Goal: Task Accomplishment & Management: Complete application form

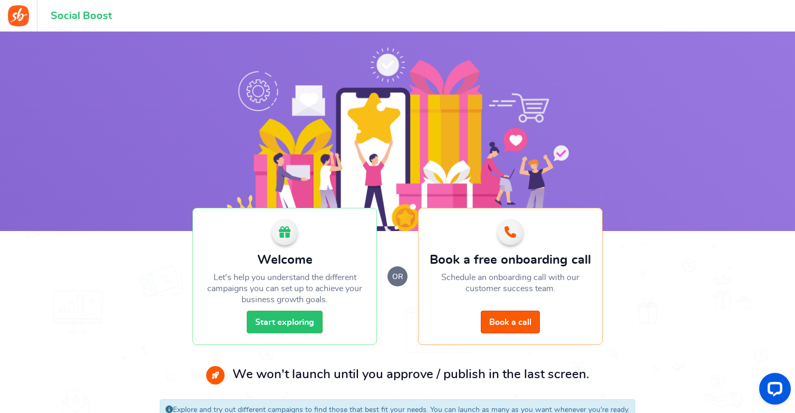
scroll to position [29, 0]
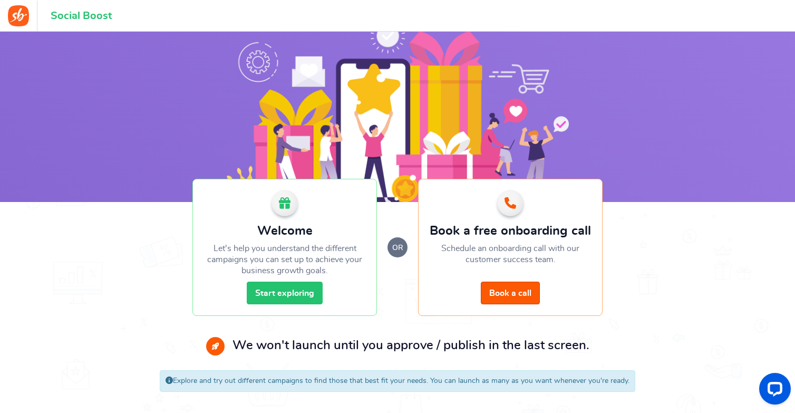
click at [281, 294] on link "Start exploring" at bounding box center [285, 292] width 76 height 23
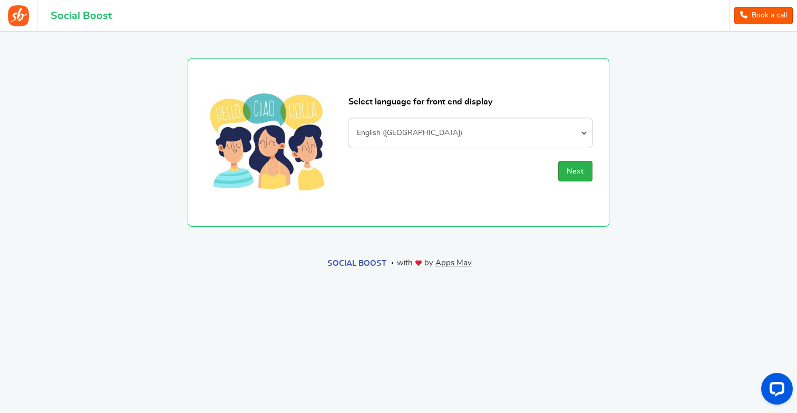
click at [578, 165] on button "Next" at bounding box center [575, 171] width 34 height 21
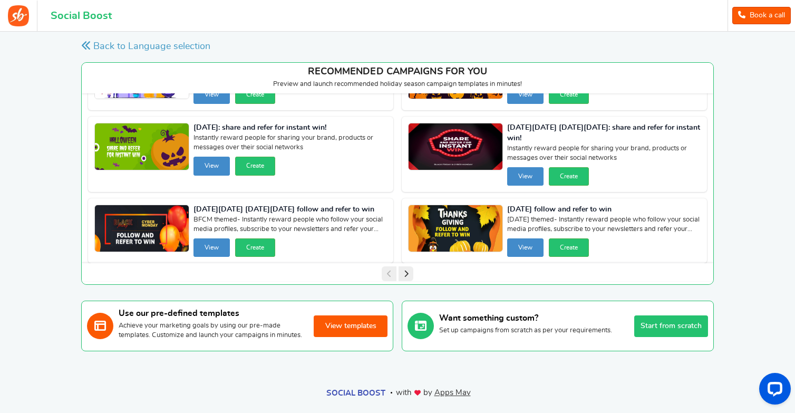
scroll to position [61, 0]
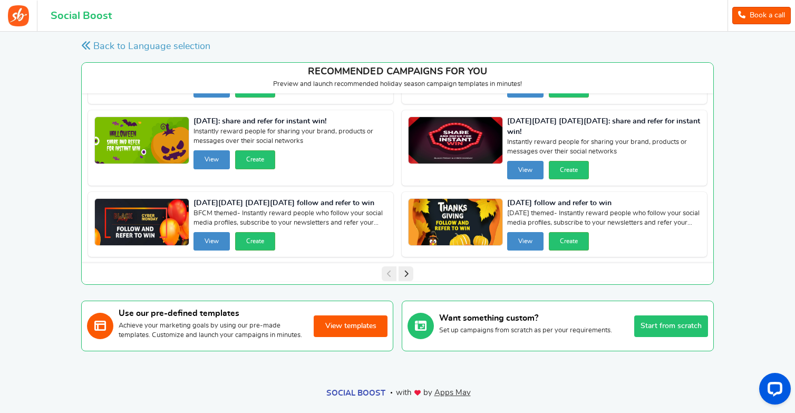
click at [405, 274] on icon at bounding box center [405, 273] width 15 height 15
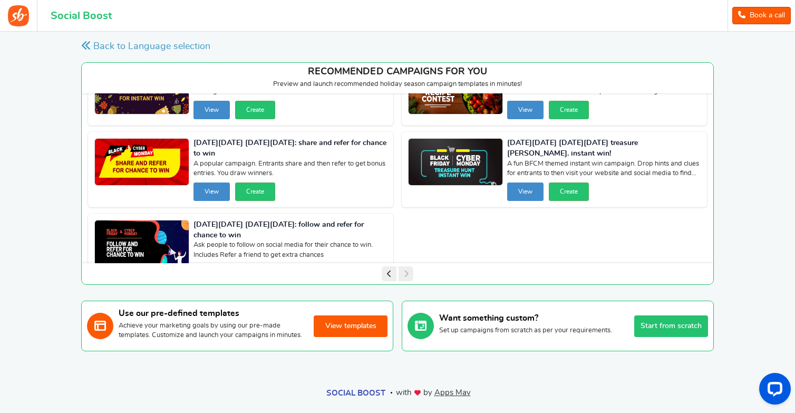
scroll to position [71, 0]
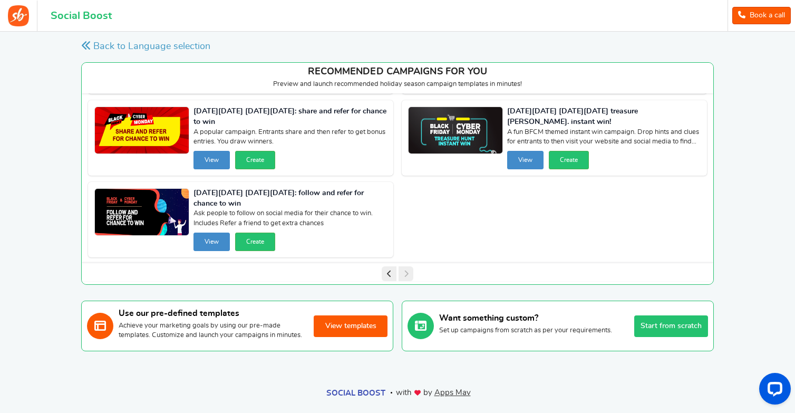
click at [385, 275] on icon at bounding box center [389, 273] width 15 height 15
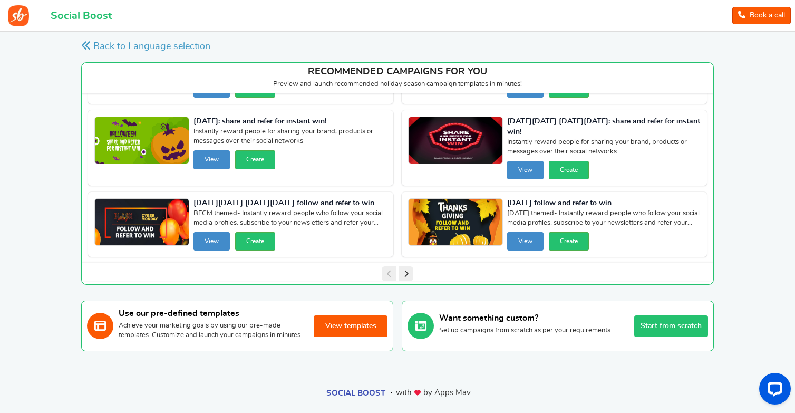
click at [659, 333] on button "Start from scratch" at bounding box center [671, 326] width 74 height 22
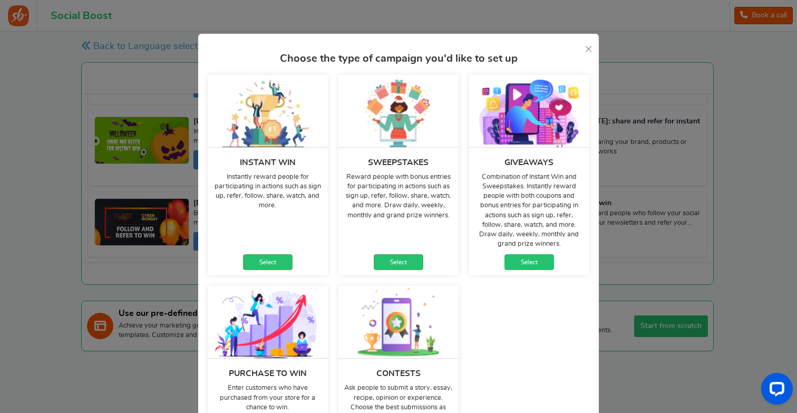
click at [531, 265] on link "Select" at bounding box center [529, 262] width 50 height 16
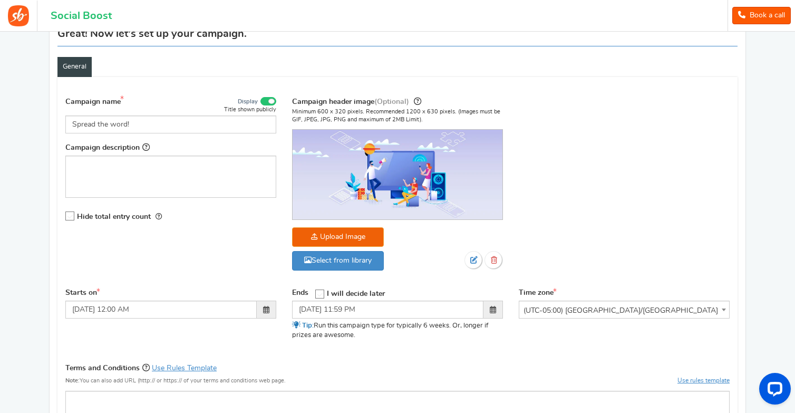
scroll to position [95, 0]
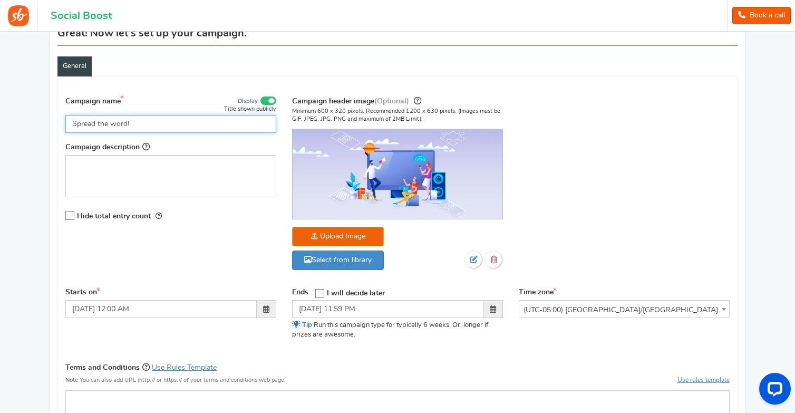
click at [140, 122] on input "Spread the word!" at bounding box center [170, 124] width 211 height 18
type input "Custom Charm Necklace GIVEAWAY"
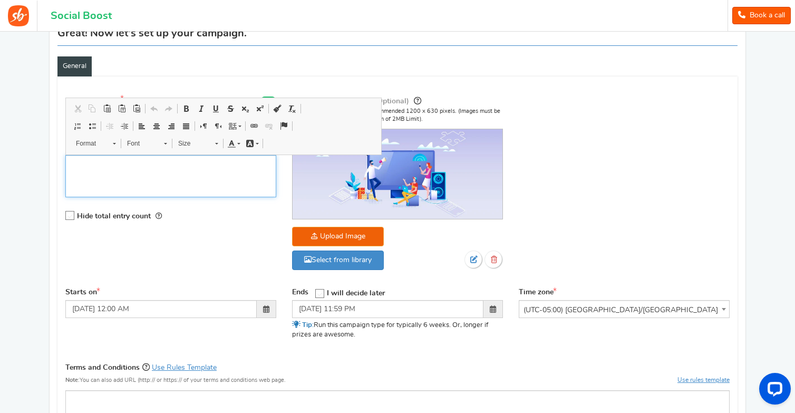
click at [105, 169] on div "Editor, competition_desc" at bounding box center [170, 176] width 211 height 42
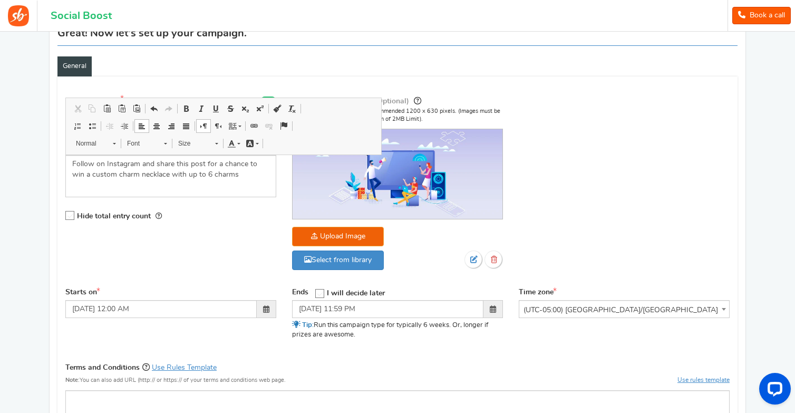
click at [188, 222] on div "Hide total entry count" at bounding box center [170, 216] width 211 height 22
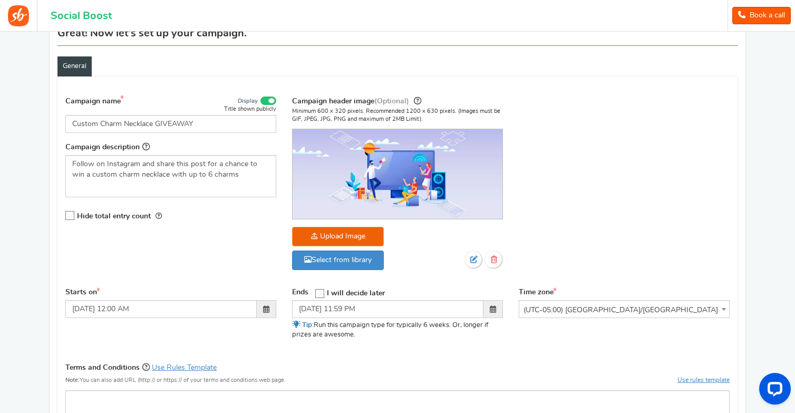
click at [73, 214] on icon at bounding box center [70, 215] width 9 height 9
click at [66, 214] on input "Hide total entry count" at bounding box center [66, 215] width 0 height 7
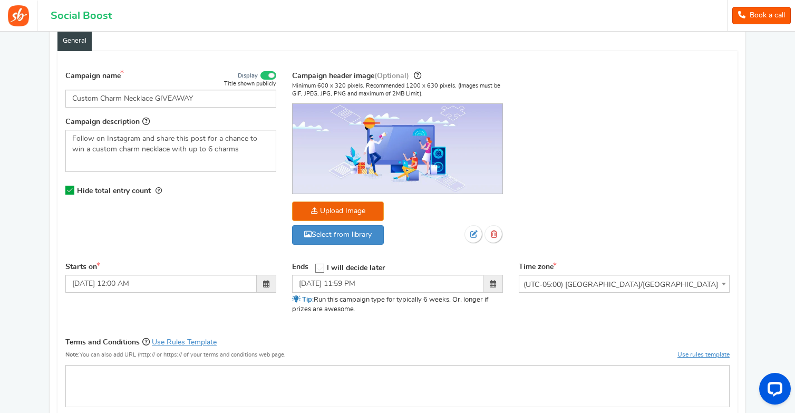
scroll to position [128, 0]
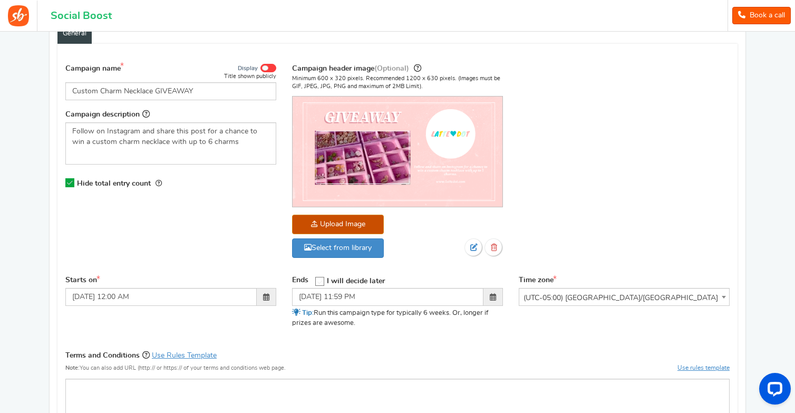
click at [495, 294] on span at bounding box center [493, 296] width 6 height 7
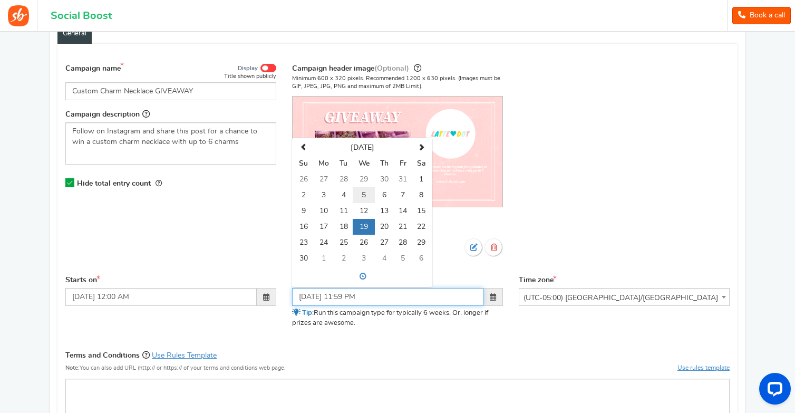
click at [354, 187] on td "5" at bounding box center [364, 195] width 22 height 16
type input "[DATE] 11:59 PM"
click at [514, 208] on div "Campaign name Display Title shown publicly Custom Charm Necklace GIVEAWAY This …" at bounding box center [397, 166] width 680 height 218
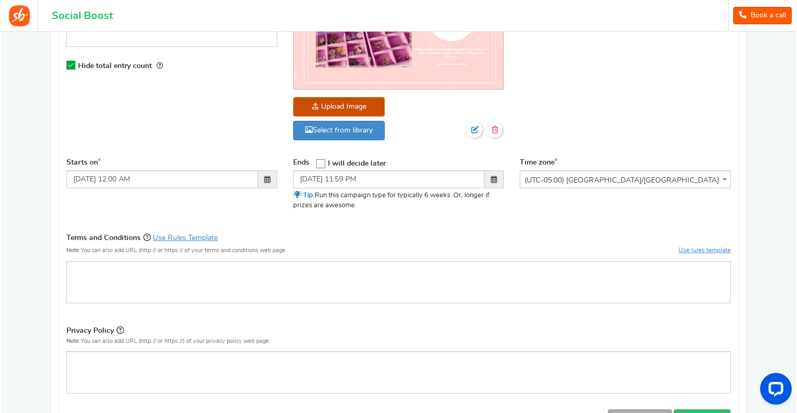
scroll to position [248, 0]
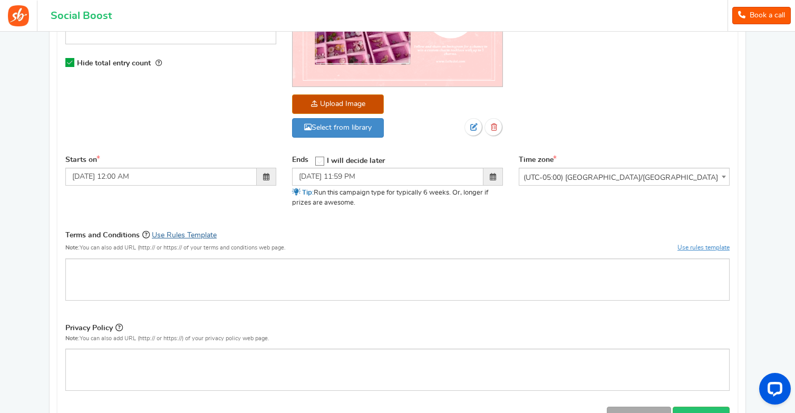
click at [201, 232] on link "Use Rules Template" at bounding box center [184, 234] width 65 height 7
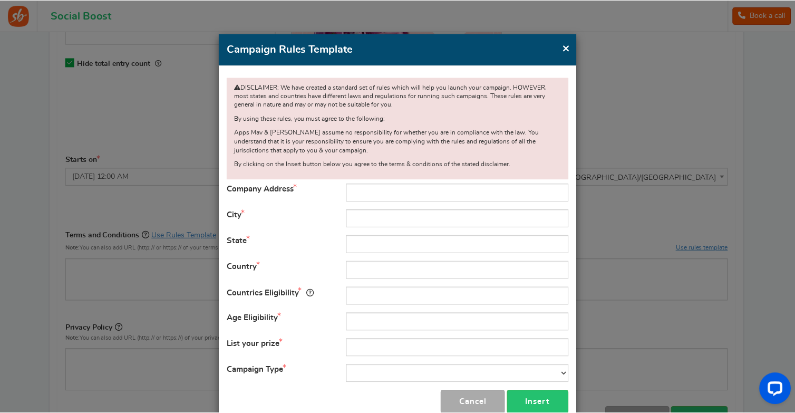
scroll to position [25, 0]
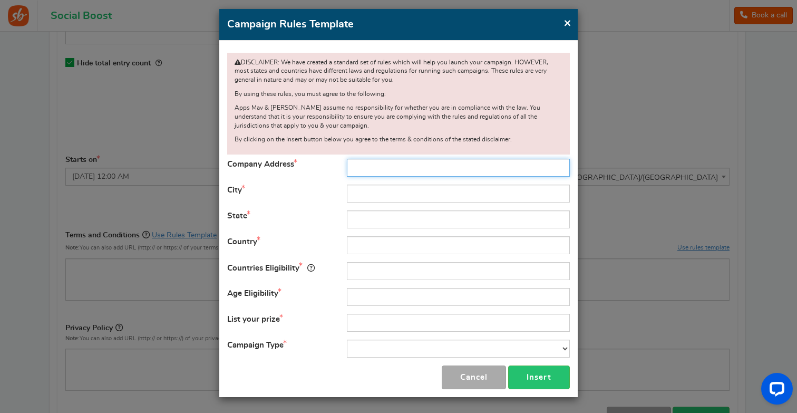
click at [354, 171] on input "text" at bounding box center [458, 168] width 223 height 18
type input "[STREET_ADDRESS][PERSON_NAME]"
type input "[PERSON_NAME]"
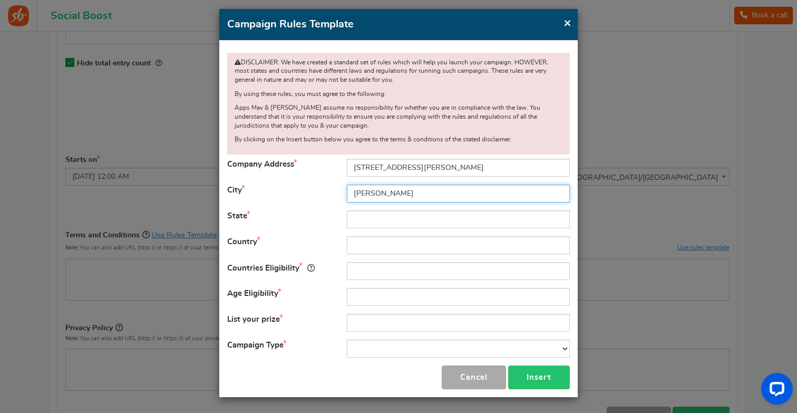
type input "[GEOGRAPHIC_DATA]"
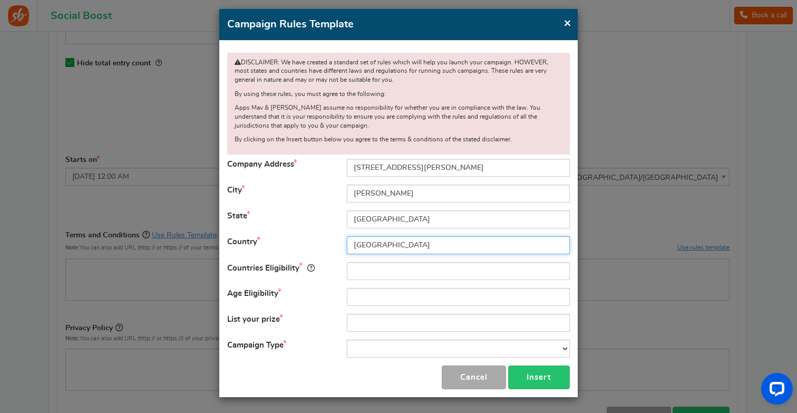
type input "[GEOGRAPHIC_DATA]"
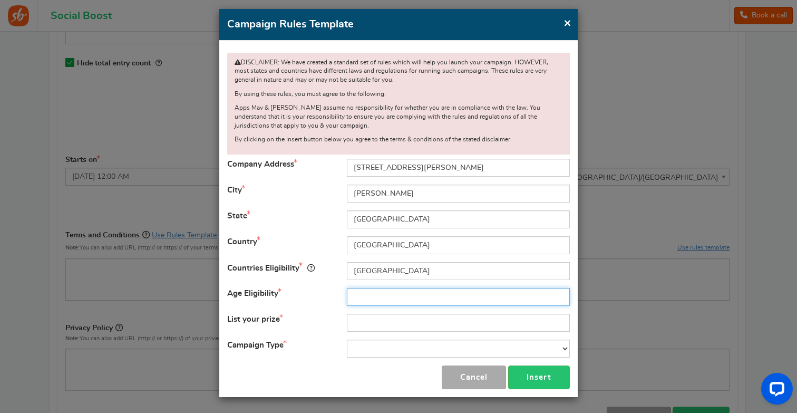
click at [377, 294] on input "text" at bounding box center [458, 297] width 223 height 18
type input "18 Years and older"
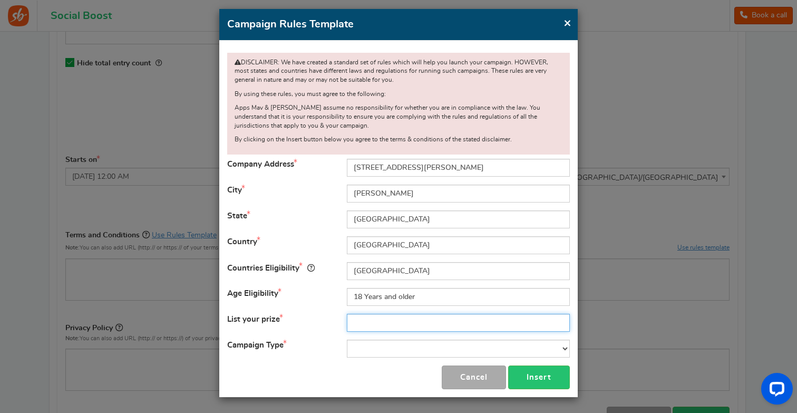
click at [372, 319] on input "text" at bounding box center [458, 323] width 223 height 18
type input "Custom Charm Necklace with 5 charms"
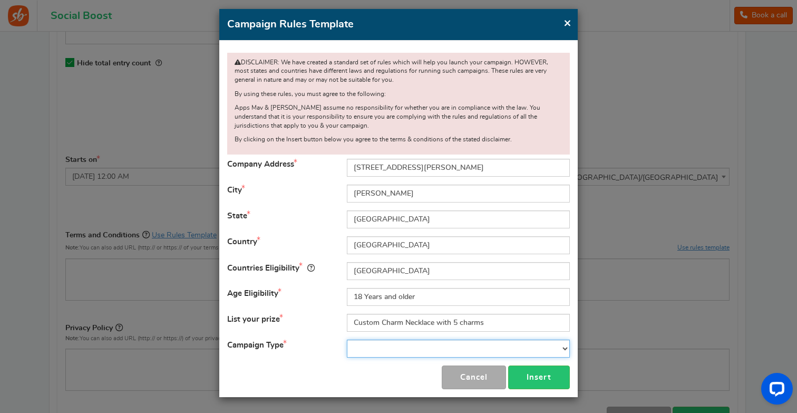
click at [427, 349] on select "Contest Giveaway Lottery Offer Raffle Sweepstakes Other" at bounding box center [458, 348] width 223 height 18
select select "Giveaway"
click at [347, 339] on select "Contest Giveaway Lottery Offer Raffle Sweepstakes Other" at bounding box center [458, 348] width 223 height 18
click at [550, 376] on button "Insert" at bounding box center [539, 377] width 62 height 24
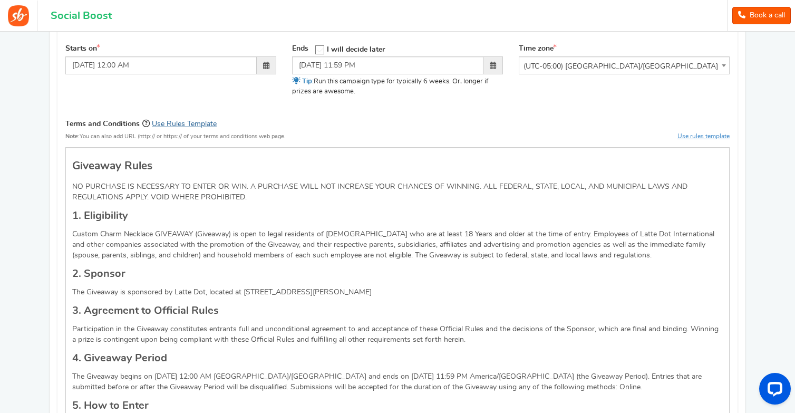
scroll to position [348, 0]
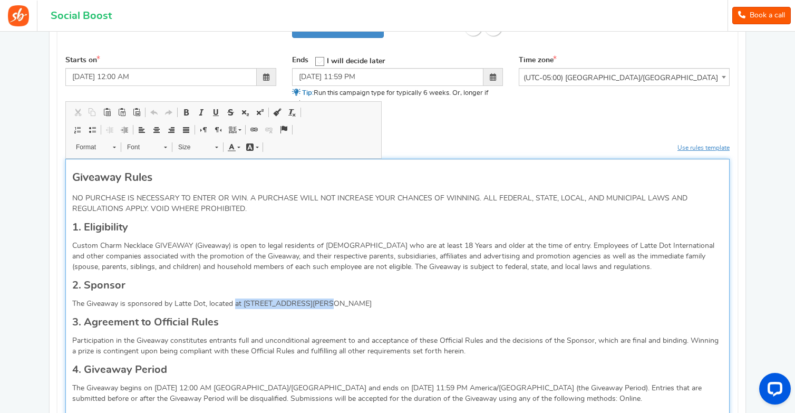
drag, startPoint x: 326, startPoint y: 304, endPoint x: 235, endPoint y: 306, distance: 91.2
click at [235, 306] on p "The Giveaway is sponsored by Latte Dot, located at [STREET_ADDRESS][PERSON_NAME]" at bounding box center [397, 303] width 650 height 11
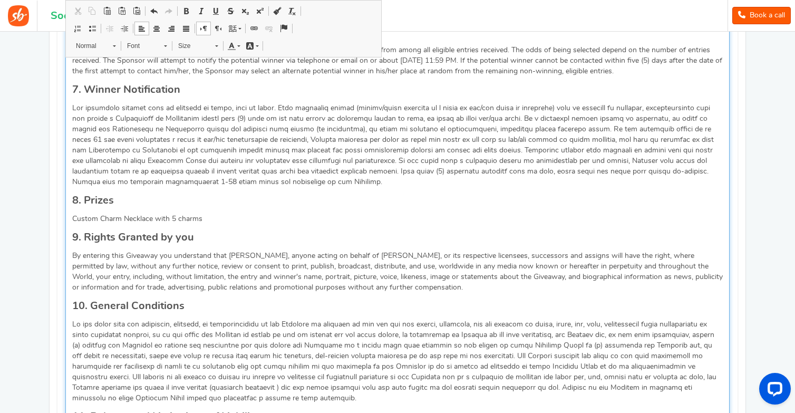
scroll to position [818, 0]
drag, startPoint x: 270, startPoint y: 108, endPoint x: 228, endPoint y: 111, distance: 42.3
click at [228, 111] on p "Editor, competition_terms" at bounding box center [397, 144] width 650 height 84
drag, startPoint x: 236, startPoint y: 109, endPoint x: 204, endPoint y: 105, distance: 32.4
click at [204, 105] on p "Editor, competition_terms" at bounding box center [397, 144] width 650 height 84
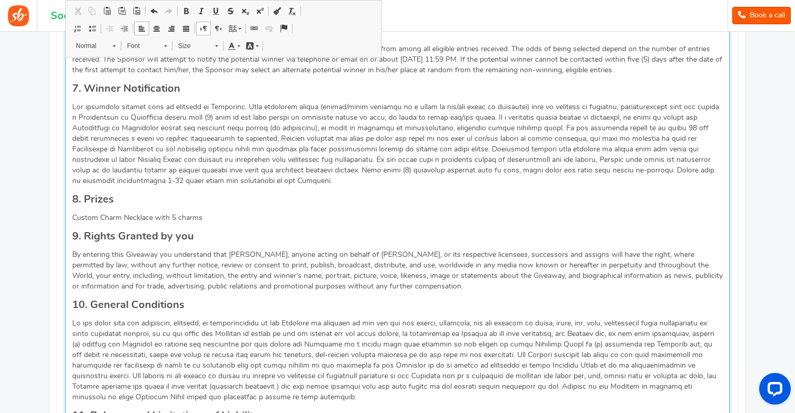
click at [238, 110] on p "Editor, competition_terms" at bounding box center [397, 144] width 650 height 84
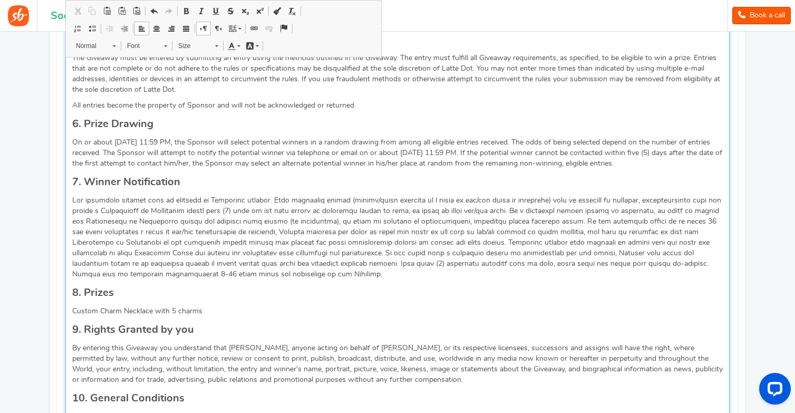
scroll to position [737, 0]
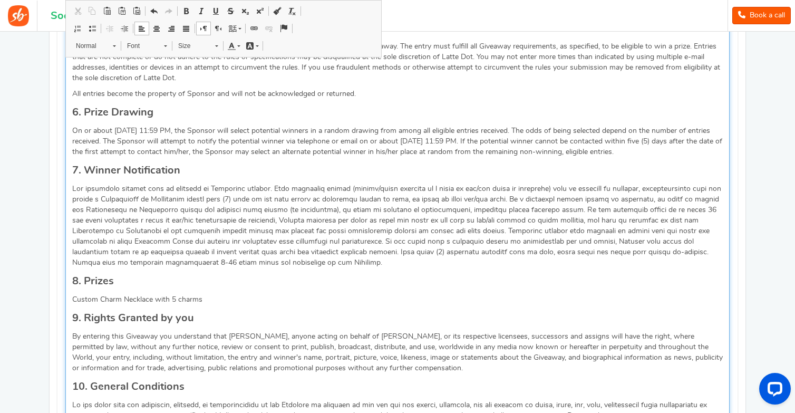
click at [73, 299] on p "Custom Charm Necklace with 5 charms" at bounding box center [397, 299] width 650 height 11
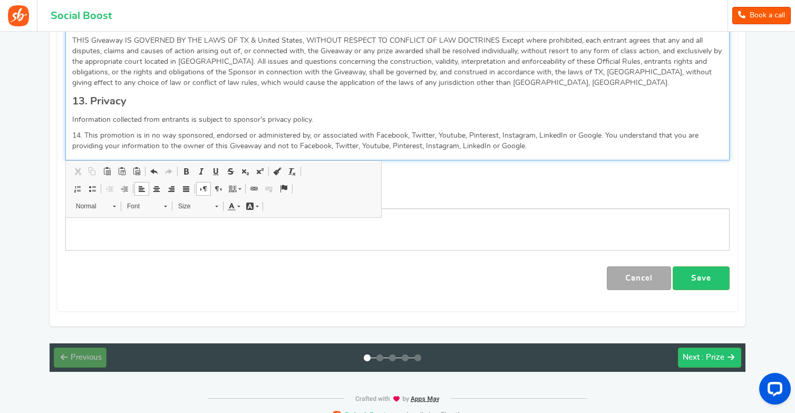
scroll to position [1401, 0]
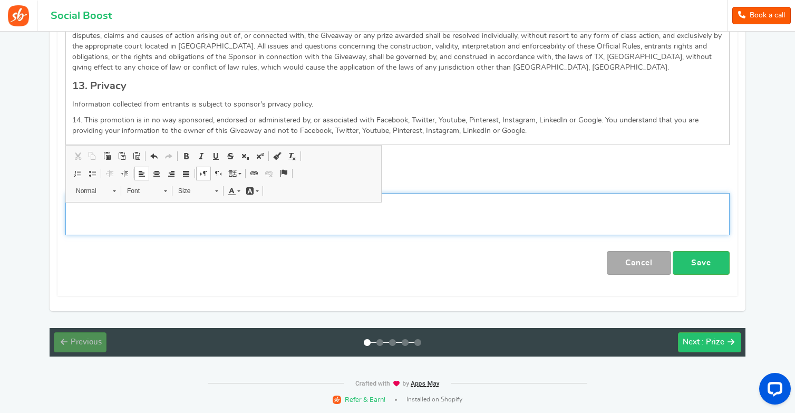
click at [340, 223] on div "Editor, competition_privacy" at bounding box center [397, 214] width 664 height 42
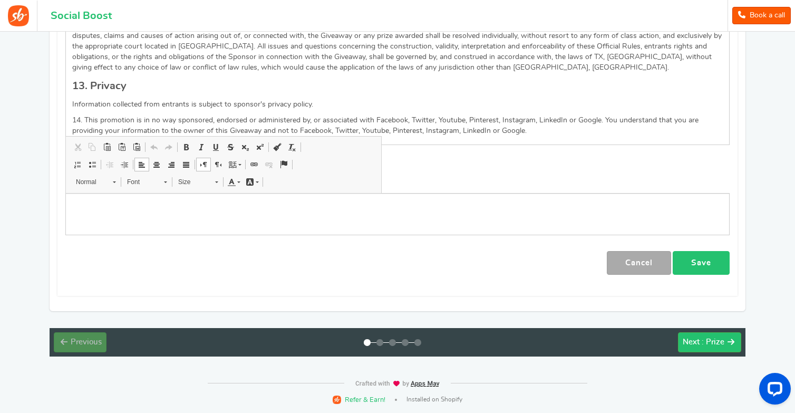
click at [701, 262] on link "Save" at bounding box center [700, 263] width 57 height 24
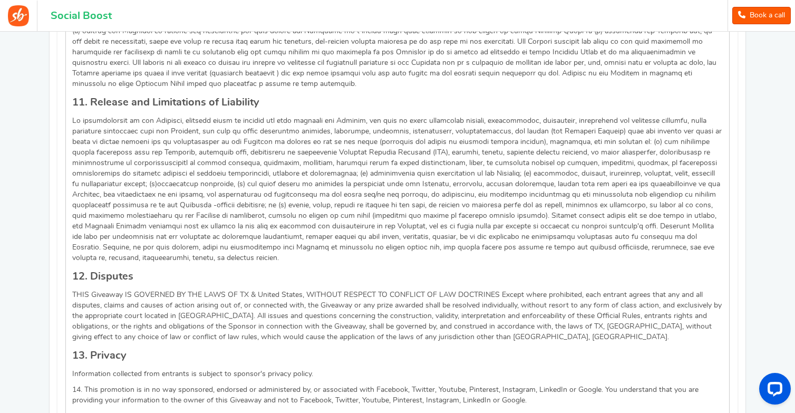
scroll to position [1418, 0]
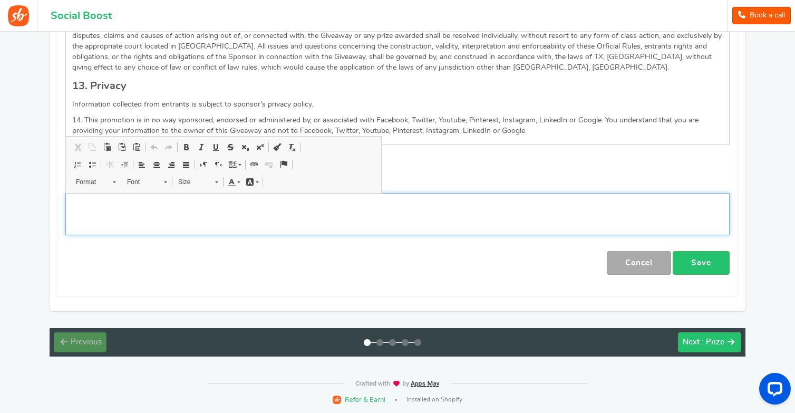
click at [432, 195] on div "Editor, competition_privacy" at bounding box center [397, 214] width 664 height 42
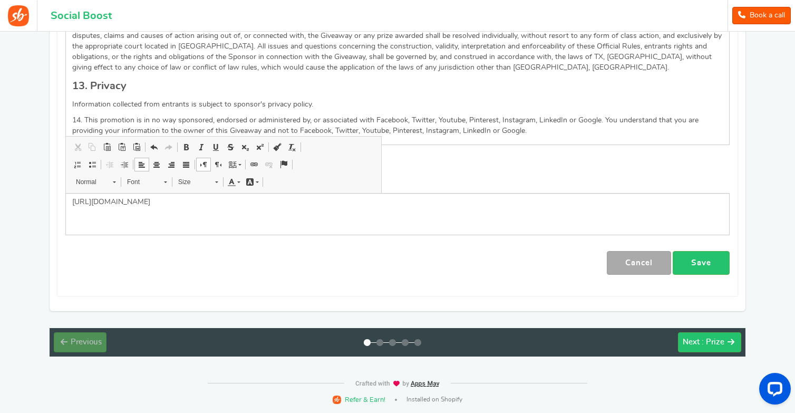
click at [424, 269] on div "[PERSON_NAME] Save" at bounding box center [397, 263] width 664 height 24
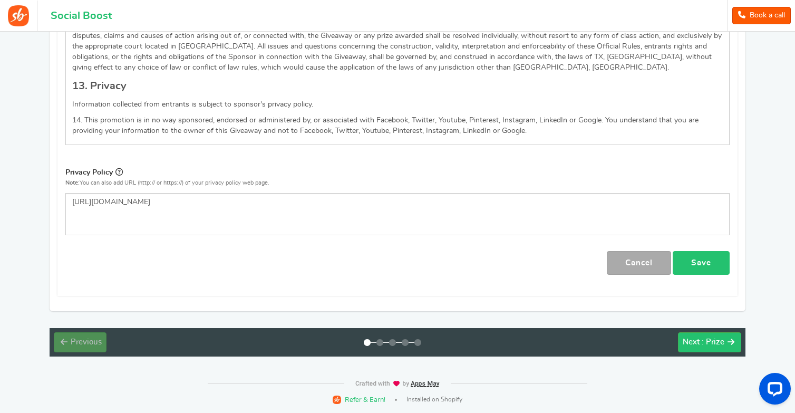
click at [707, 256] on link "Save" at bounding box center [700, 263] width 57 height 24
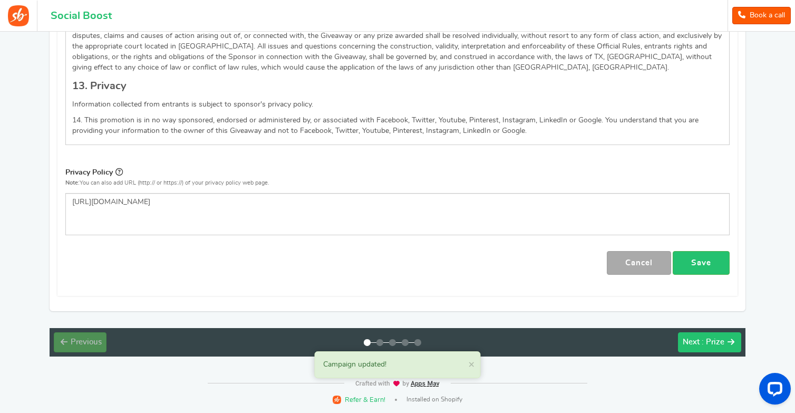
click at [709, 345] on span ": Prize" at bounding box center [712, 342] width 23 height 8
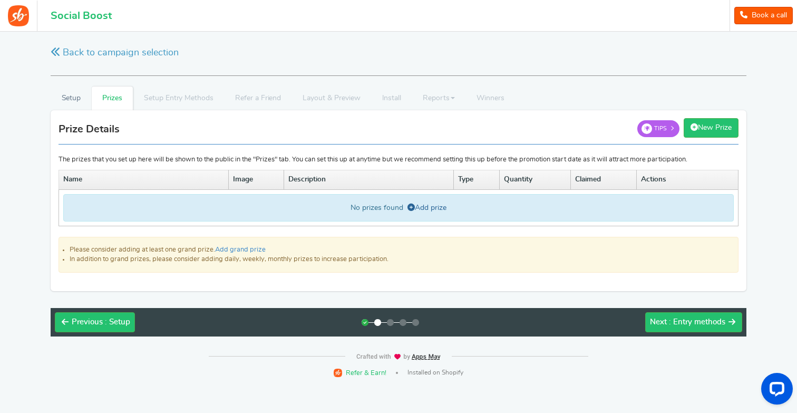
click at [425, 204] on link "Add prize" at bounding box center [426, 207] width 39 height 7
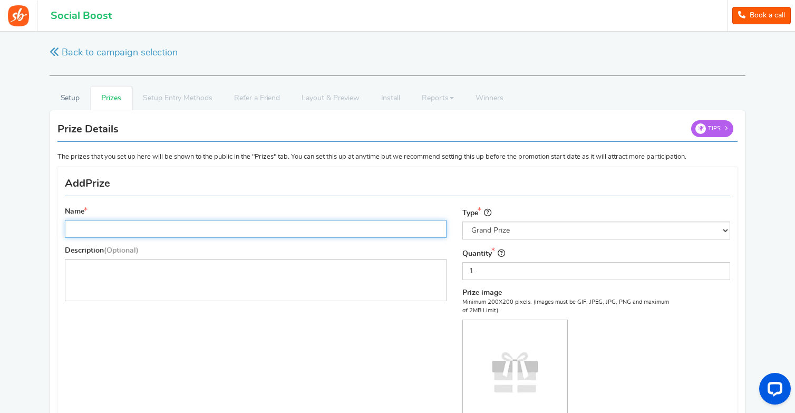
click at [340, 233] on input "Name" at bounding box center [256, 229] width 382 height 18
click at [74, 228] on input "Custom Charm NEc" at bounding box center [256, 229] width 382 height 18
click at [158, 235] on input "One Custom Charm NEc" at bounding box center [256, 229] width 382 height 18
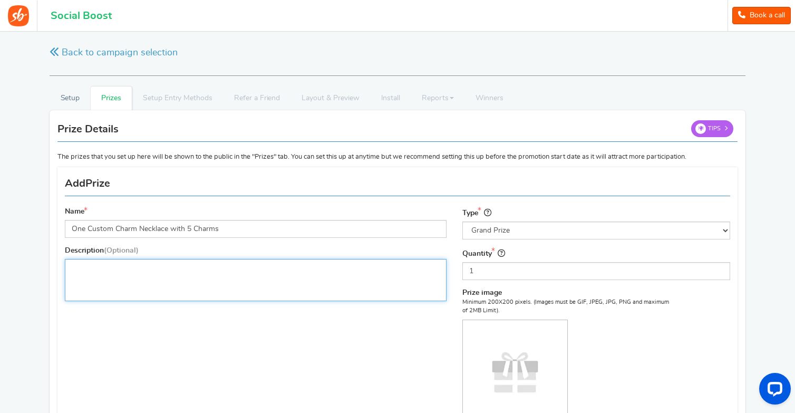
click at [360, 285] on div "Editor, prize_description" at bounding box center [256, 280] width 382 height 42
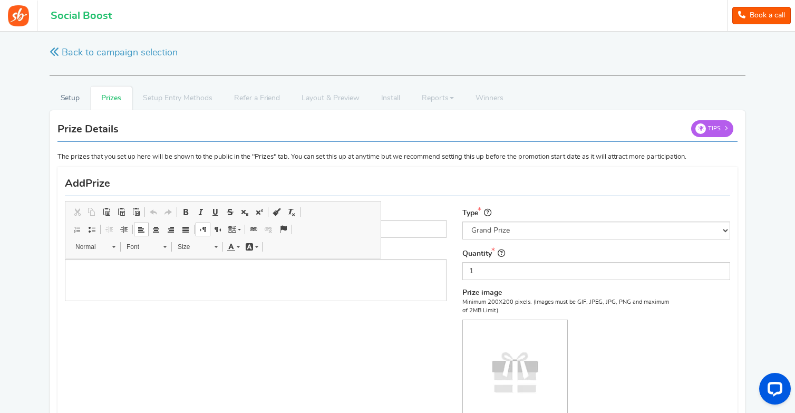
click at [360, 331] on div "Name One Custom Charm Necklace with 5 Charms Description (Optional) Type Select…" at bounding box center [397, 331] width 681 height 319
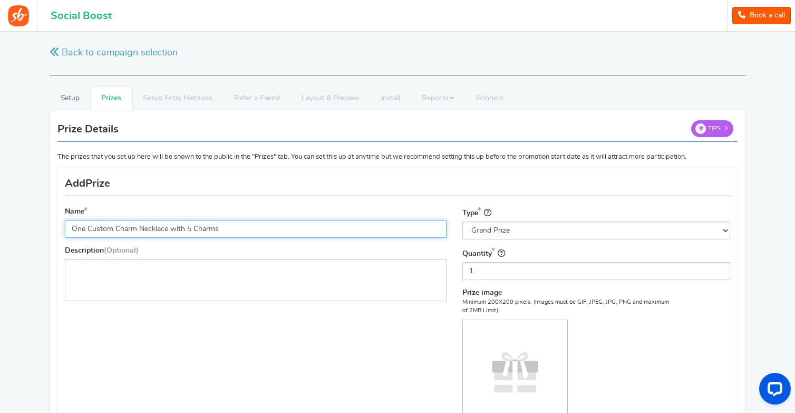
drag, startPoint x: 86, startPoint y: 230, endPoint x: 52, endPoint y: 233, distance: 33.8
click at [52, 233] on div "Prize Details New Prize Tips The prizes that you set up here will be shown to t…" at bounding box center [398, 311] width 696 height 402
type input "Custom Charm Necklace with 5 Charms"
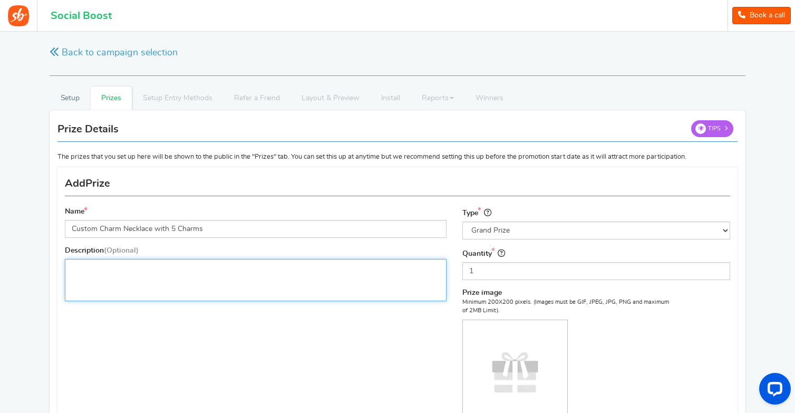
click at [74, 269] on p "Editor, prize_description" at bounding box center [256, 267] width 368 height 11
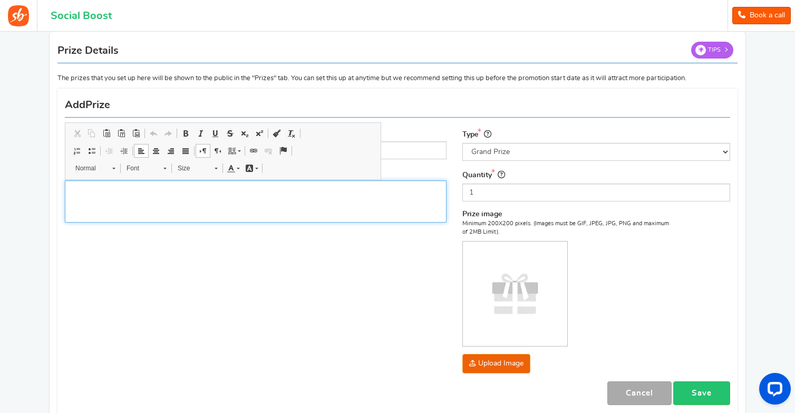
scroll to position [83, 0]
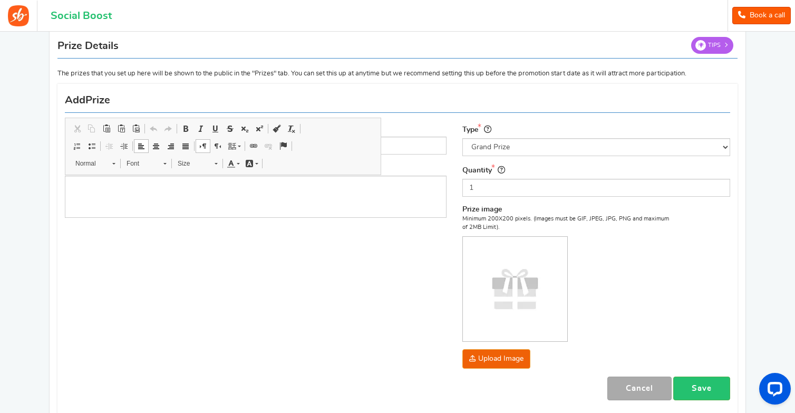
click at [96, 276] on div "Name Custom Charm Necklace with 5 Charms Description (Optional) Type Select the…" at bounding box center [397, 248] width 681 height 319
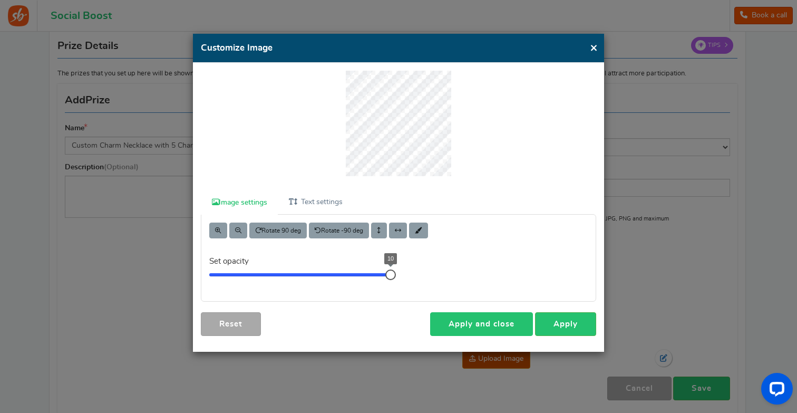
click at [498, 321] on link "Apply and close" at bounding box center [481, 324] width 103 height 24
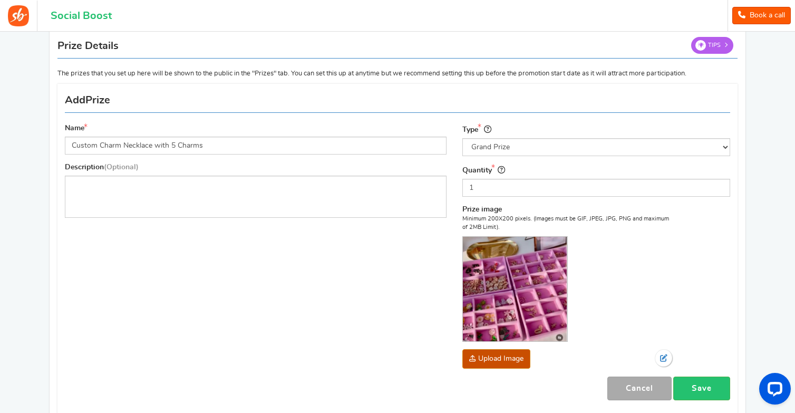
click at [506, 315] on img at bounding box center [515, 289] width 104 height 104
click at [721, 390] on link "Save" at bounding box center [701, 388] width 57 height 24
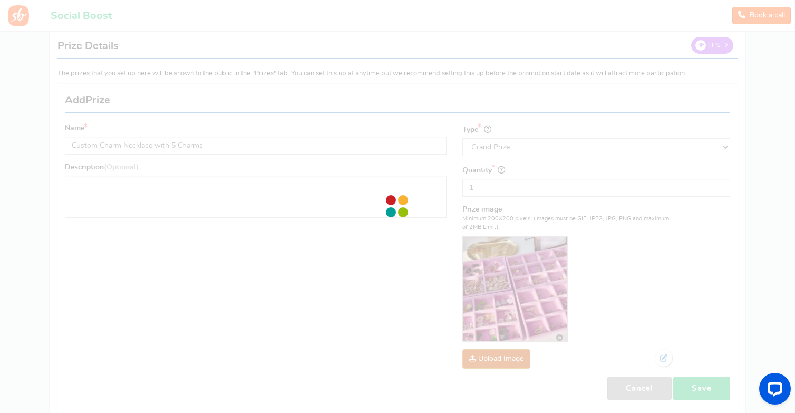
scroll to position [0, 0]
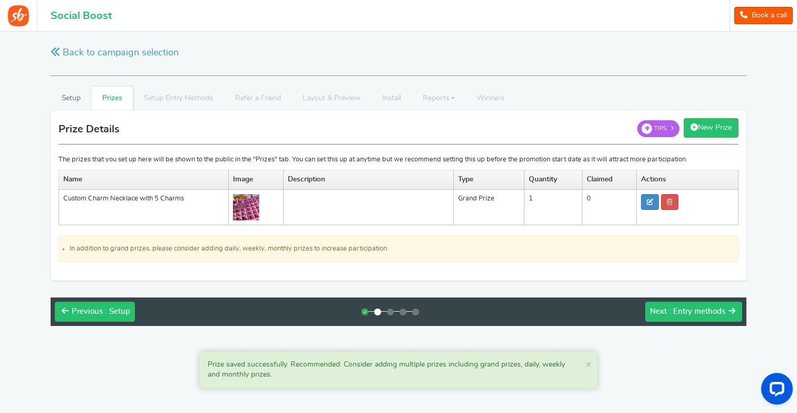
click at [680, 313] on span ": Entry methods" at bounding box center [697, 311] width 56 height 8
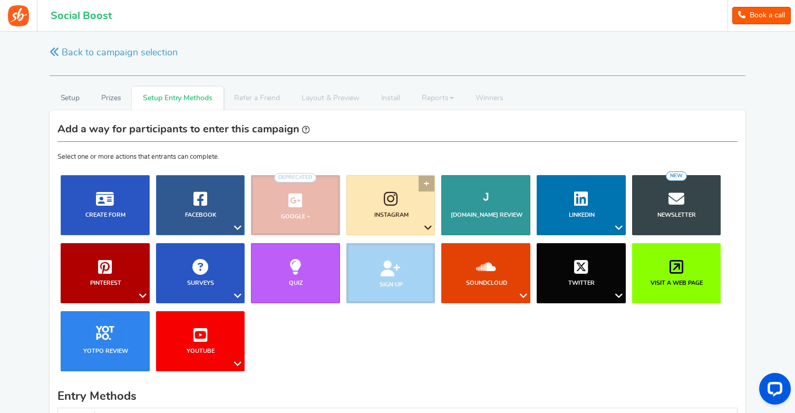
click at [398, 192] on link "Instagram" at bounding box center [390, 205] width 89 height 60
click at [403, 249] on link "Follow on Instagram" at bounding box center [395, 247] width 85 height 15
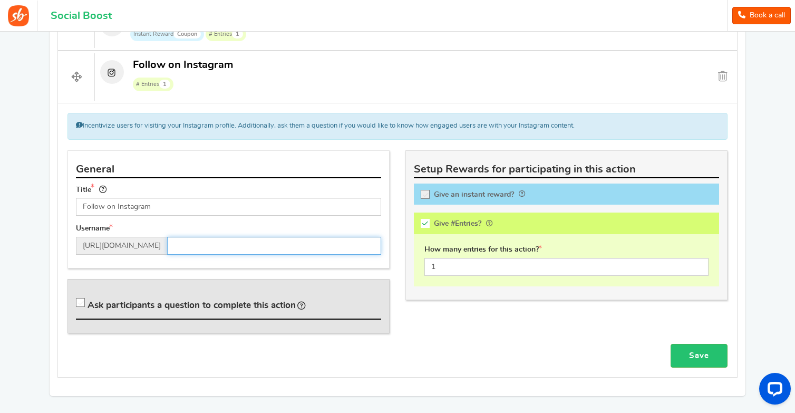
click at [225, 246] on input "text" at bounding box center [274, 246] width 214 height 18
type input "lattedot"
click at [455, 324] on div "General Title Follow on Instagram Tip! Your title should show the huge savings …" at bounding box center [398, 247] width 676 height 194
click at [360, 230] on link "Visit Page" at bounding box center [365, 230] width 32 height 8
click at [77, 301] on icon at bounding box center [80, 302] width 9 height 9
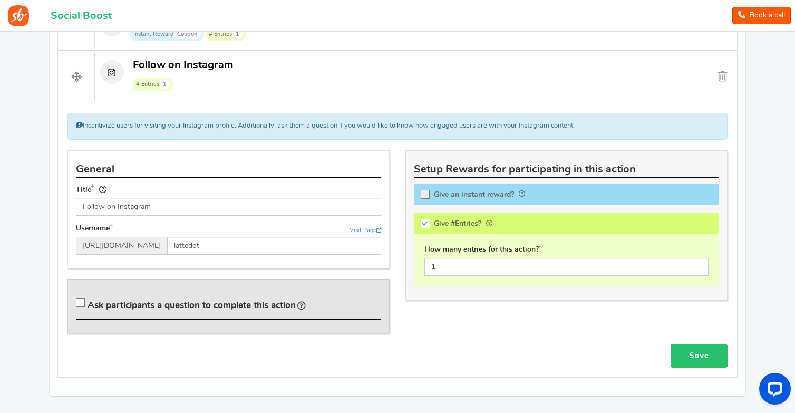
click at [77, 301] on input "Ask participants a question to complete this action" at bounding box center [82, 304] width 11 height 11
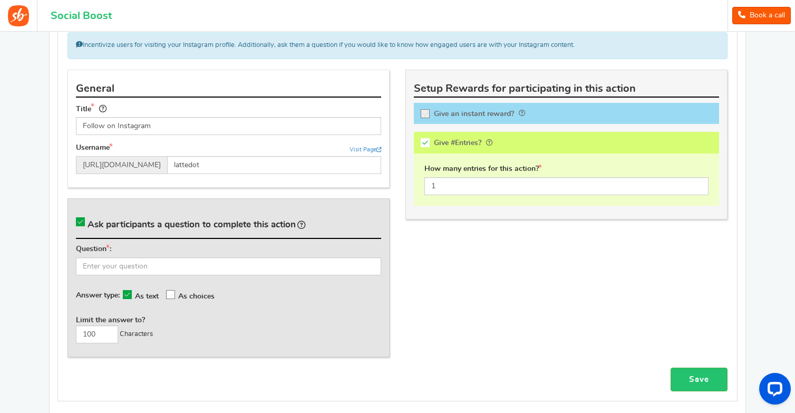
scroll to position [491, 0]
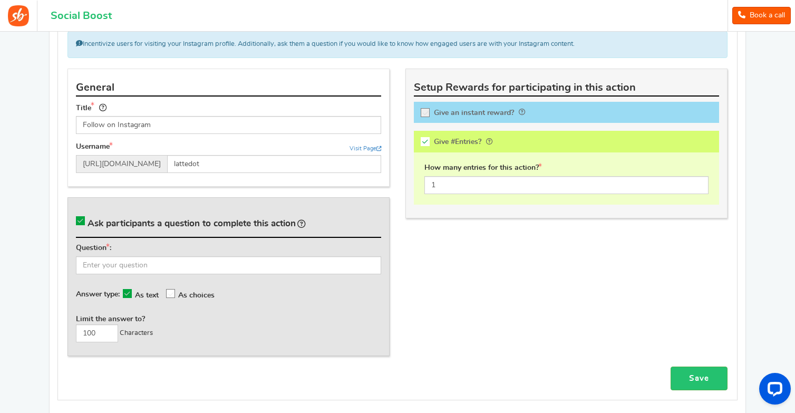
click at [80, 217] on icon at bounding box center [80, 220] width 9 height 9
click at [80, 218] on input "Ask participants a question to complete this action" at bounding box center [82, 223] width 11 height 11
checkbox input "false"
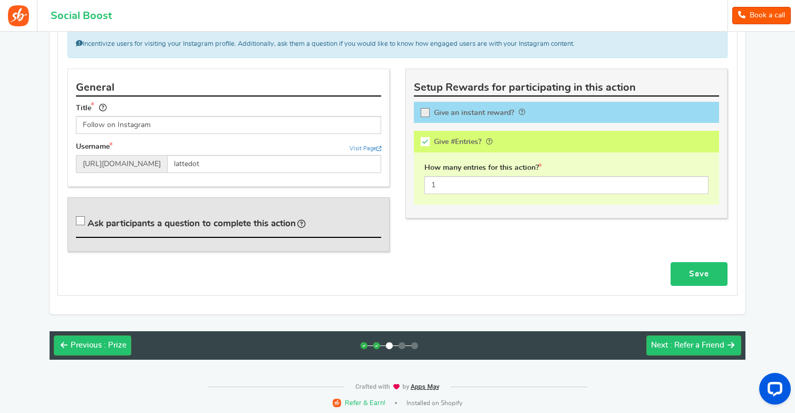
click at [685, 266] on link "Save" at bounding box center [698, 274] width 57 height 24
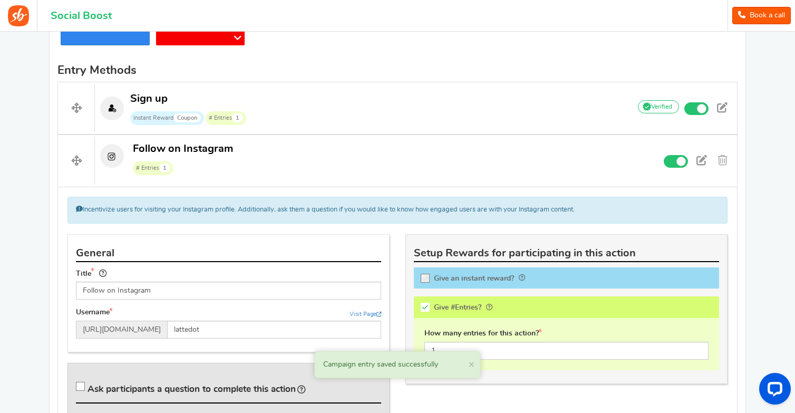
scroll to position [325, 0]
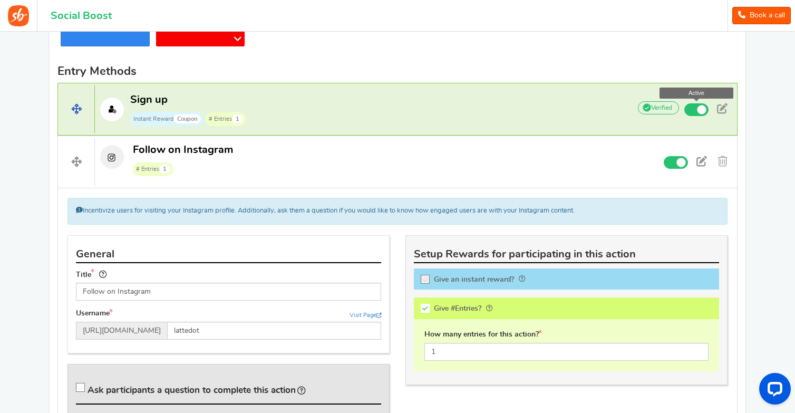
click at [699, 110] on span at bounding box center [701, 109] width 9 height 9
click at [0, 0] on input "Active" at bounding box center [0, 0] width 0 height 0
click at [162, 121] on small "Instant Reward Coupon" at bounding box center [167, 119] width 74 height 14
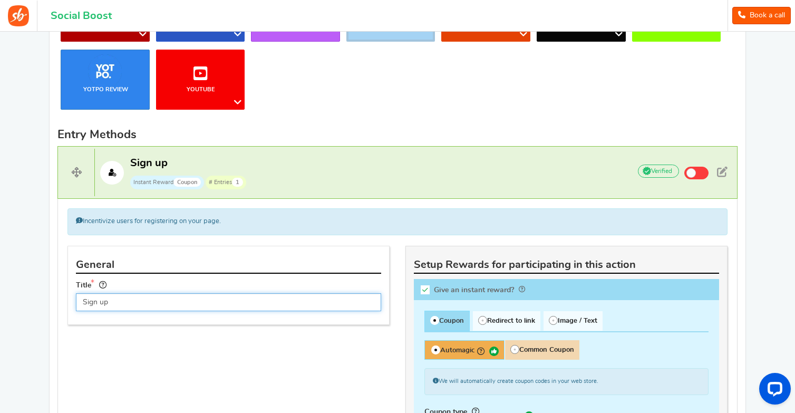
scroll to position [263, 0]
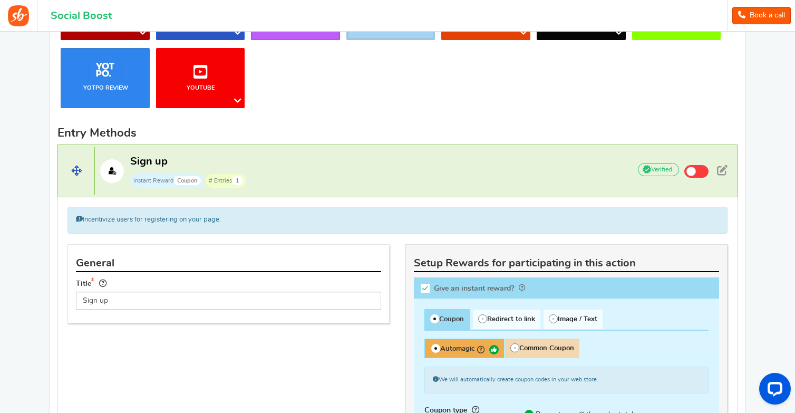
click at [424, 180] on p "Sign up Instant Reward Coupon # Entries 1" at bounding box center [357, 171] width 524 height 34
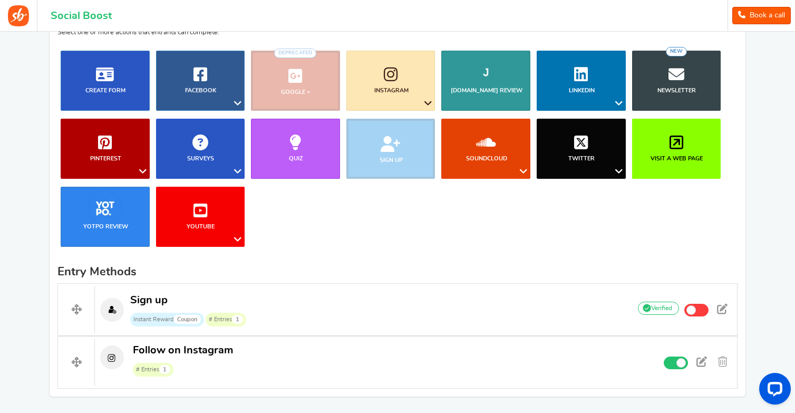
scroll to position [115, 0]
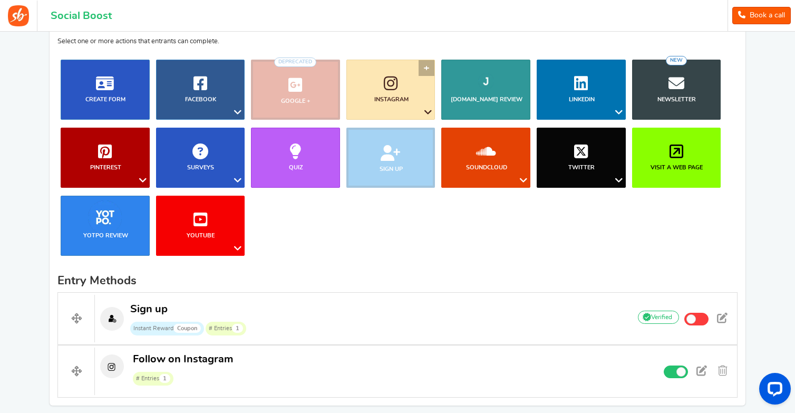
click at [401, 70] on link "Instagram" at bounding box center [390, 90] width 89 height 60
click at [400, 153] on link "Like a Photo or Video" at bounding box center [395, 147] width 85 height 15
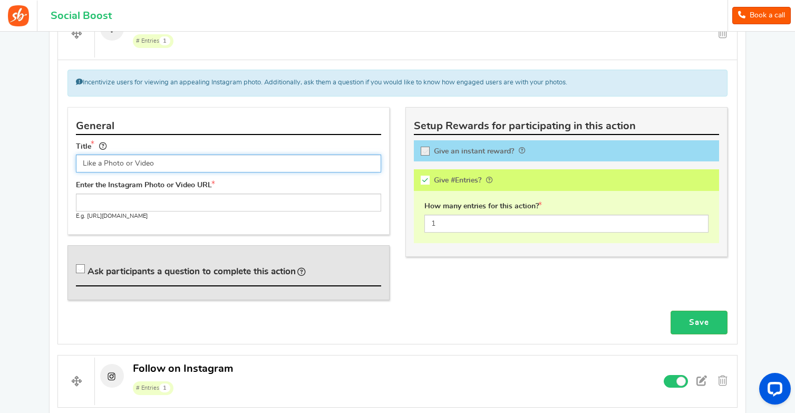
scroll to position [456, 0]
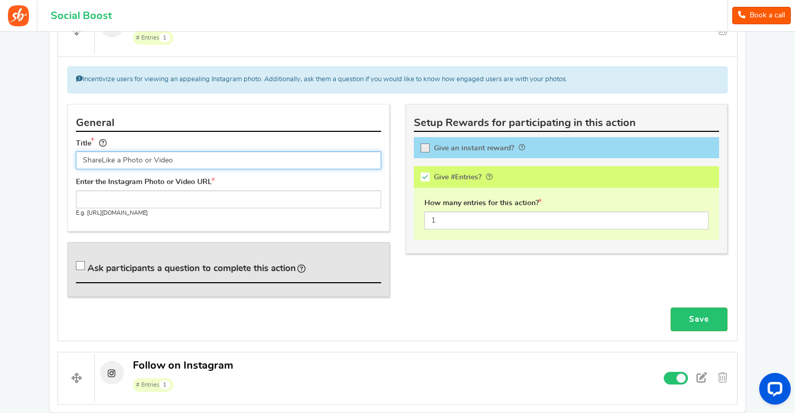
click at [237, 162] on input "ShareLike a Photo or Video" at bounding box center [228, 160] width 305 height 18
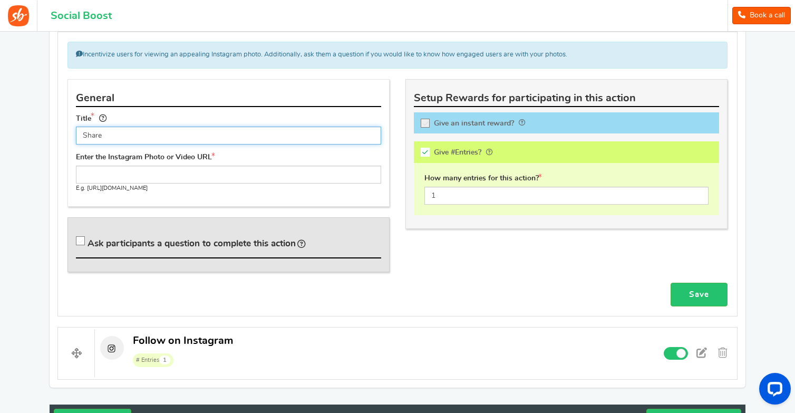
scroll to position [484, 0]
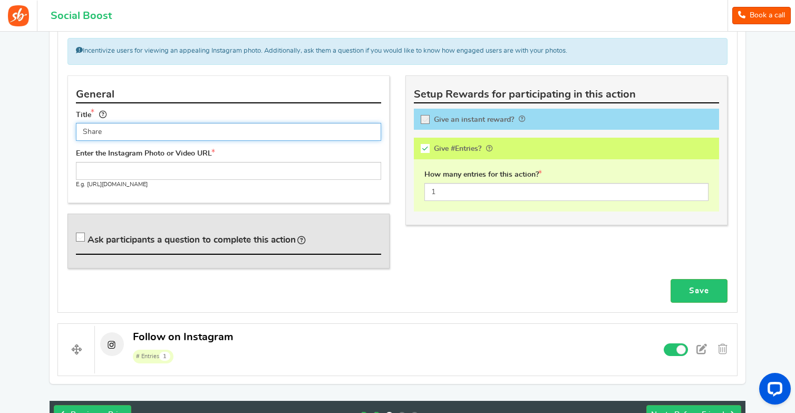
click at [166, 135] on input "Share" at bounding box center [228, 132] width 305 height 18
click at [148, 133] on input "Share" at bounding box center [228, 132] width 305 height 18
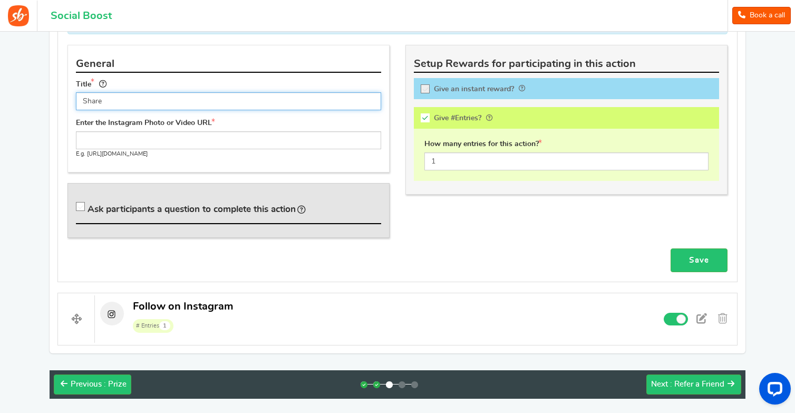
scroll to position [516, 0]
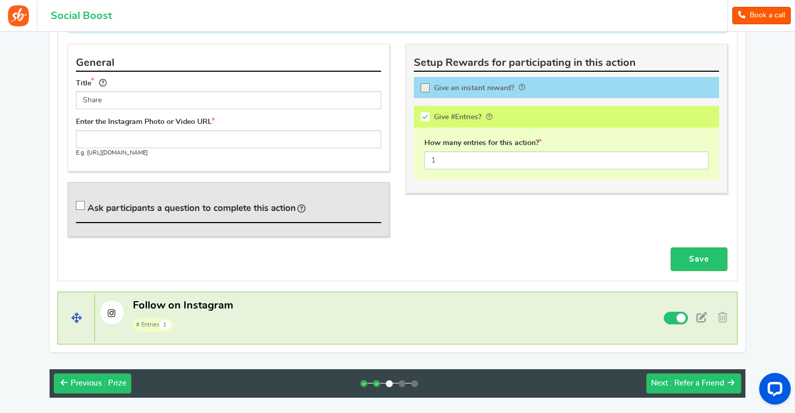
click at [148, 311] on span "Follow on Instagram # Entries 1" at bounding box center [183, 315] width 100 height 34
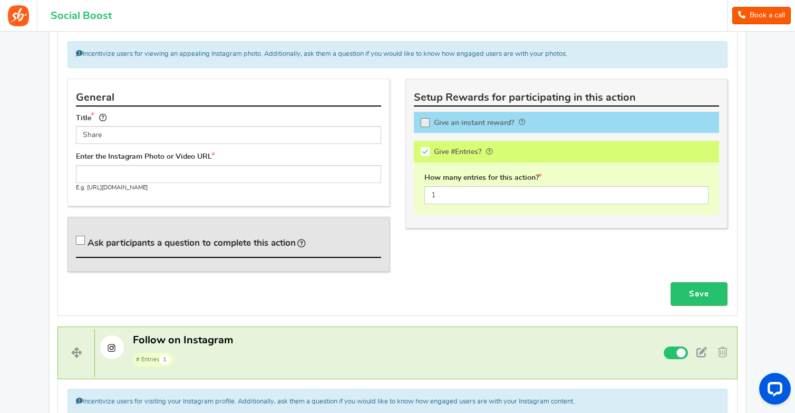
scroll to position [480, 0]
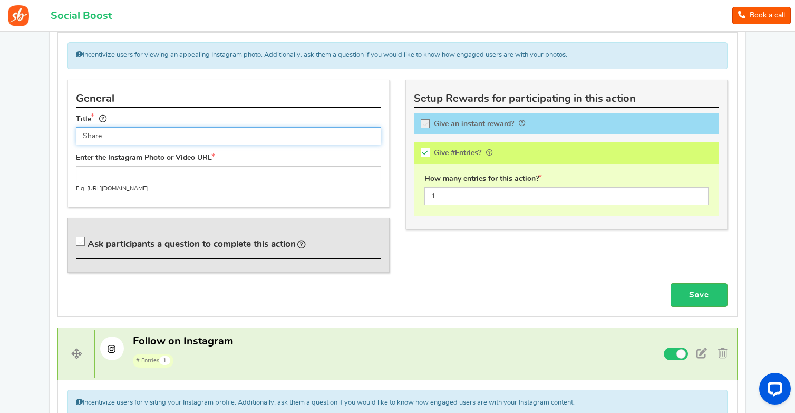
click at [145, 136] on input "Share" at bounding box center [228, 136] width 305 height 18
type input "S"
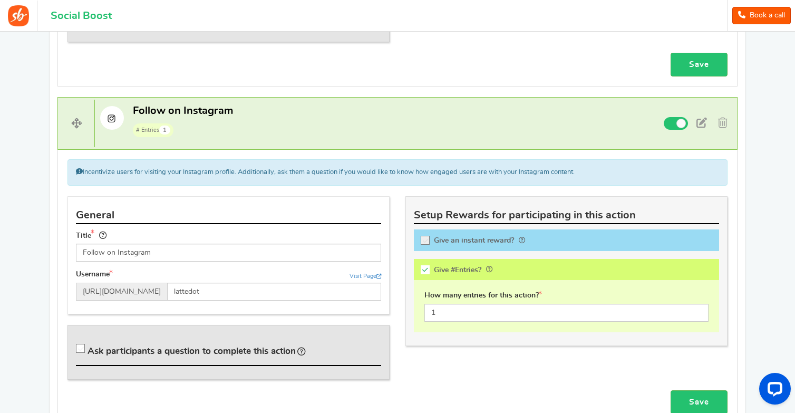
scroll to position [746, 0]
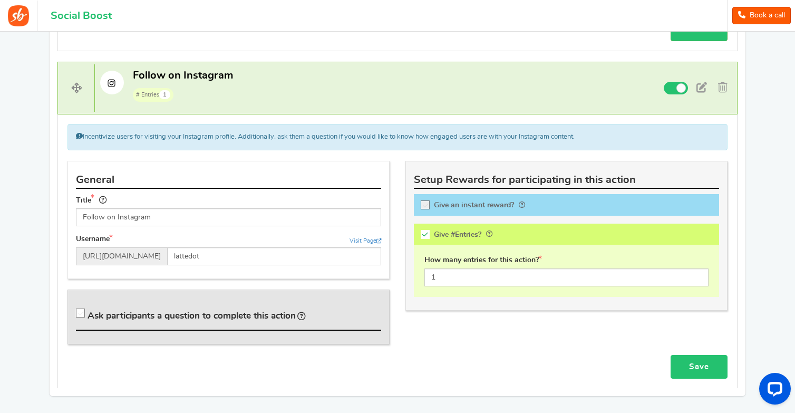
click at [686, 360] on link "Save" at bounding box center [698, 367] width 57 height 24
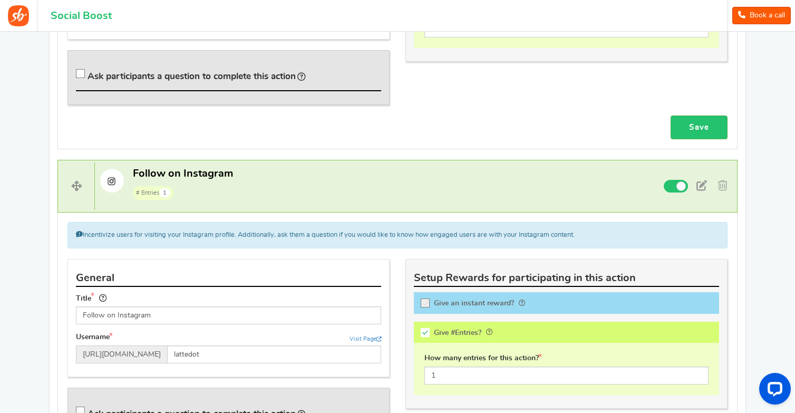
scroll to position [610, 0]
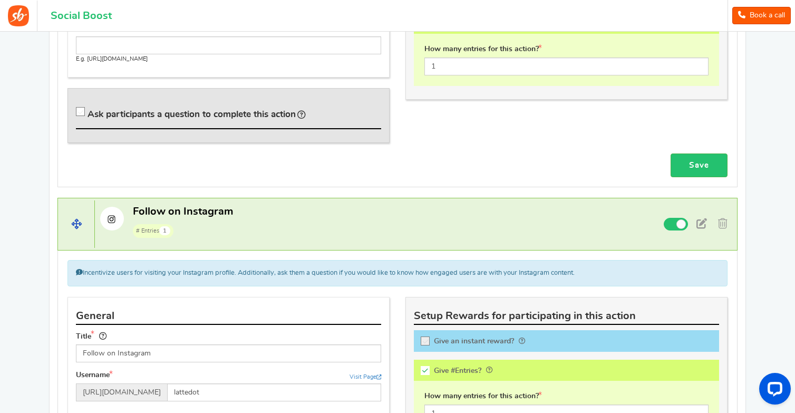
click at [460, 215] on p "Follow on Instagram # Entries 1" at bounding box center [358, 221] width 526 height 34
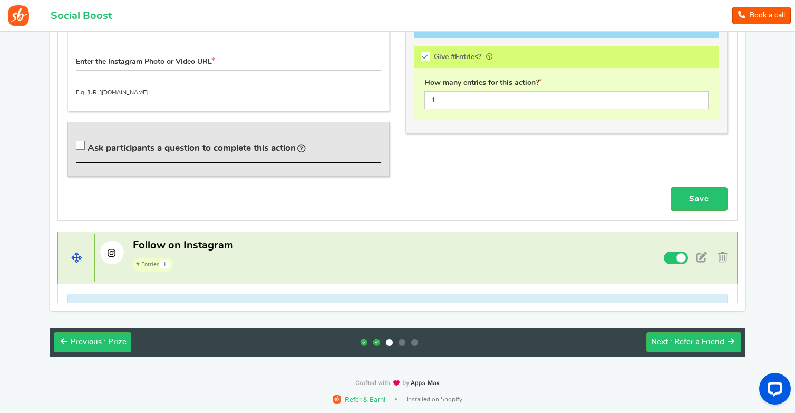
scroll to position [556, 0]
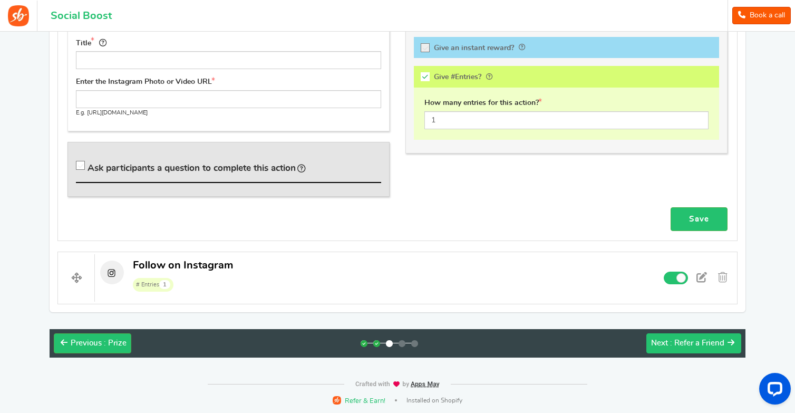
click at [670, 340] on span ": Refer a Friend" at bounding box center [697, 343] width 54 height 8
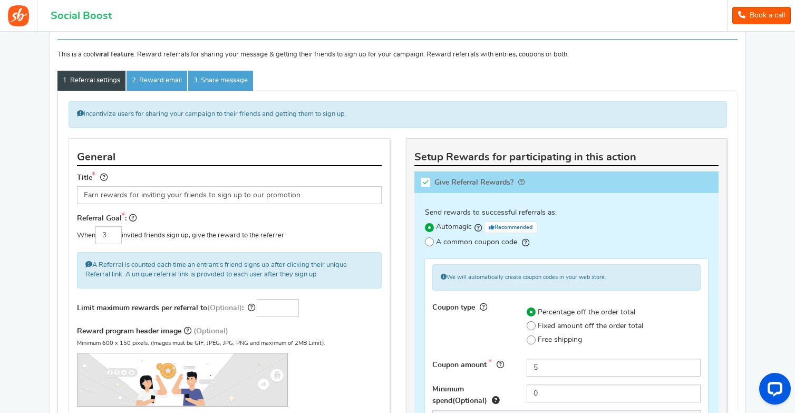
scroll to position [101, 0]
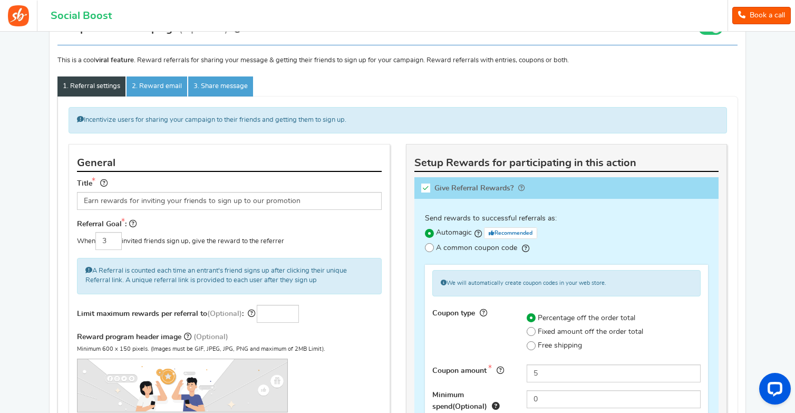
click at [424, 189] on icon at bounding box center [425, 187] width 9 height 9
click at [424, 189] on input "Give Referral Rewards? Coupon over" at bounding box center [429, 189] width 11 height 11
checkbox input "false"
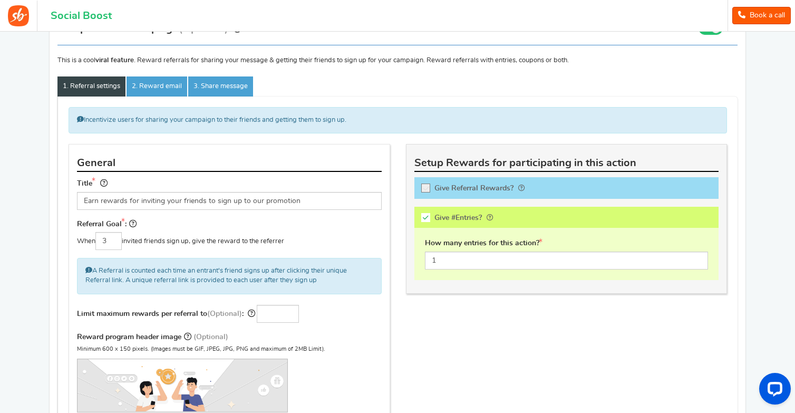
click at [423, 218] on icon at bounding box center [425, 217] width 9 height 9
click at [424, 218] on input "Give #Entries?" at bounding box center [429, 219] width 11 height 11
checkbox input "false"
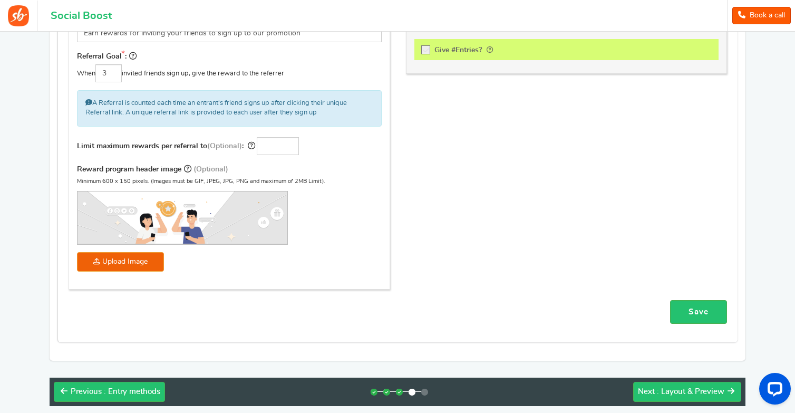
scroll to position [269, 0]
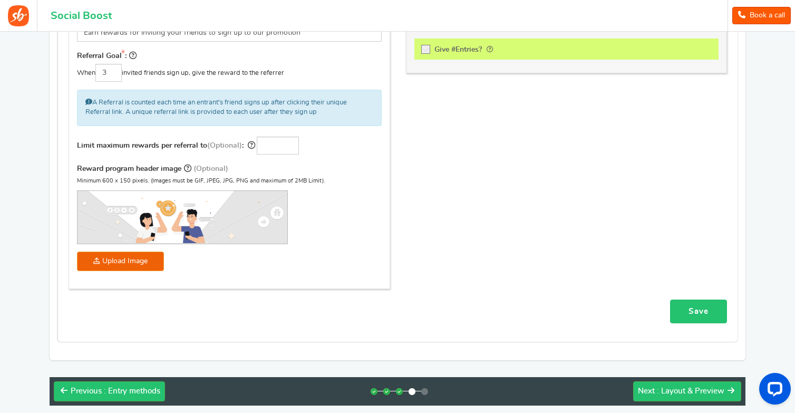
click at [682, 305] on link "Save" at bounding box center [698, 311] width 57 height 24
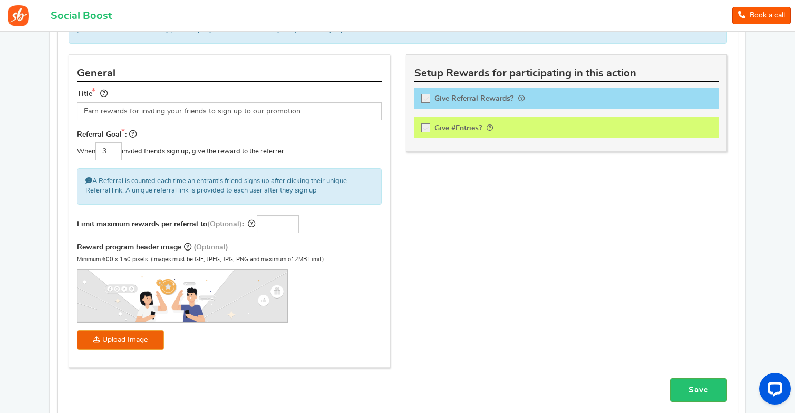
scroll to position [191, 0]
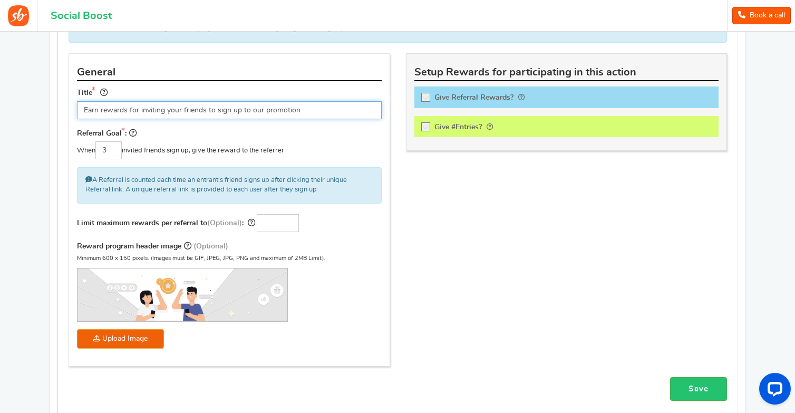
click at [284, 112] on input "Earn rewards for inviting your friends to sign up to our promotion" at bounding box center [229, 110] width 305 height 18
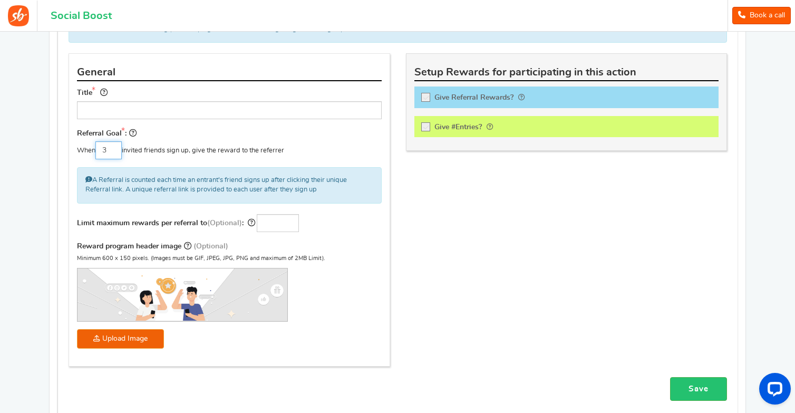
click at [113, 152] on input "3" at bounding box center [108, 150] width 26 height 18
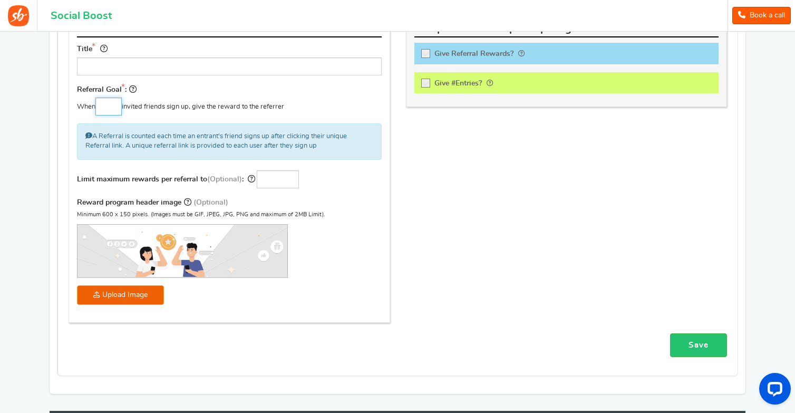
scroll to position [236, 0]
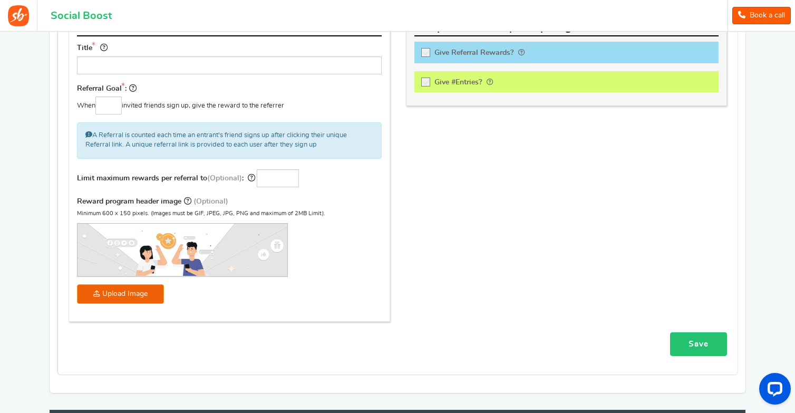
click at [681, 337] on link "Save" at bounding box center [698, 344] width 57 height 24
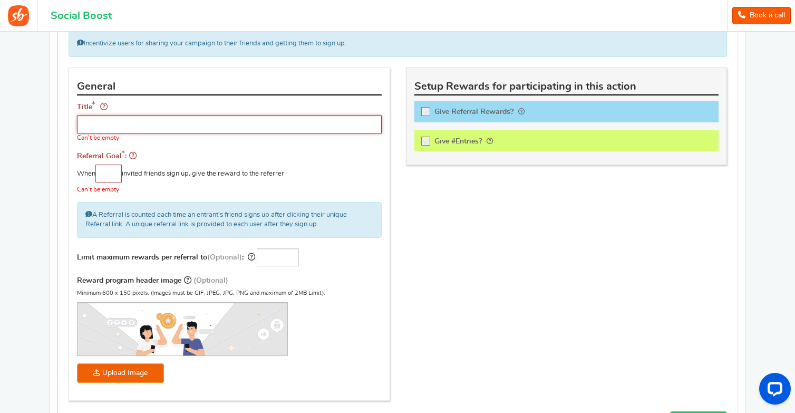
scroll to position [136, 0]
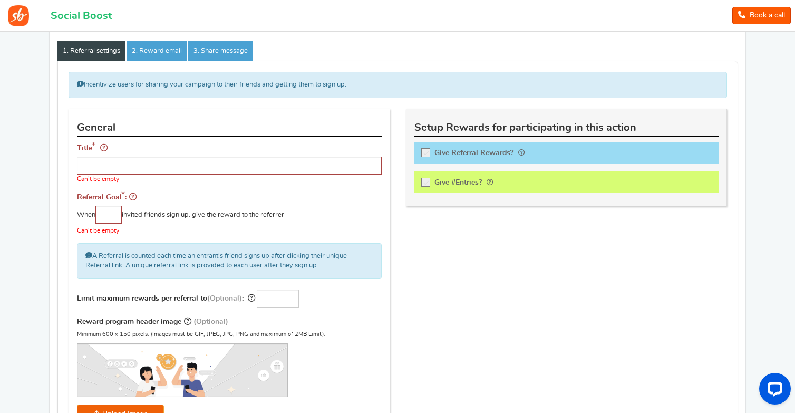
click at [422, 152] on icon at bounding box center [426, 153] width 9 height 9
click at [424, 152] on input "Give Referral Rewards? Coupon over" at bounding box center [429, 154] width 11 height 11
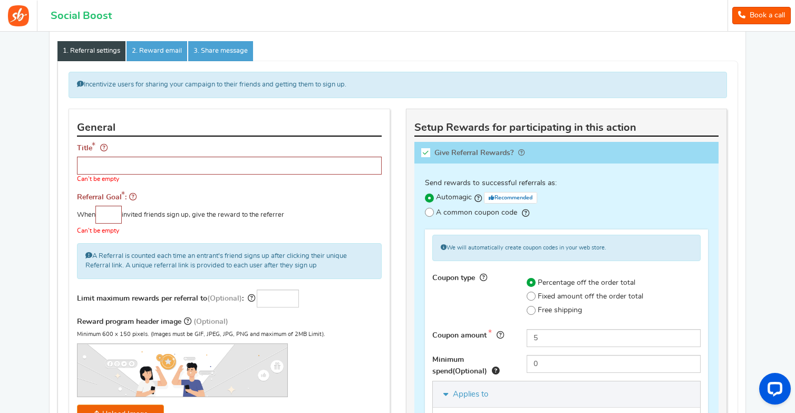
click at [422, 152] on icon at bounding box center [425, 152] width 9 height 9
click at [424, 152] on input "Give Referral Rewards? Coupon over" at bounding box center [429, 154] width 11 height 11
checkbox input "false"
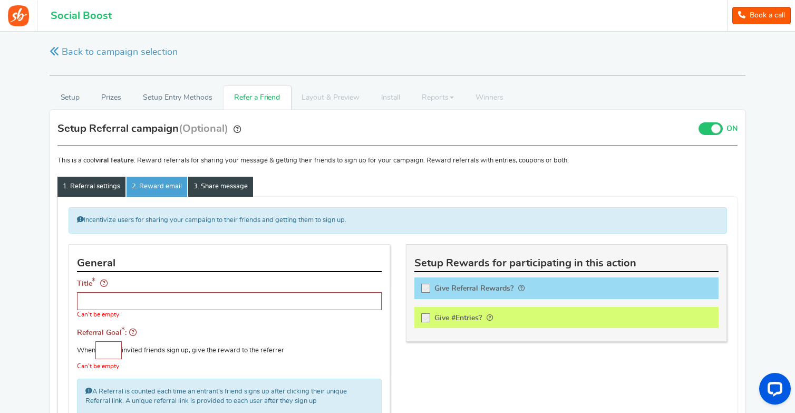
scroll to position [0, 0]
click at [713, 127] on span at bounding box center [715, 128] width 9 height 9
click at [0, 0] on input "ON OFF" at bounding box center [0, 0] width 0 height 0
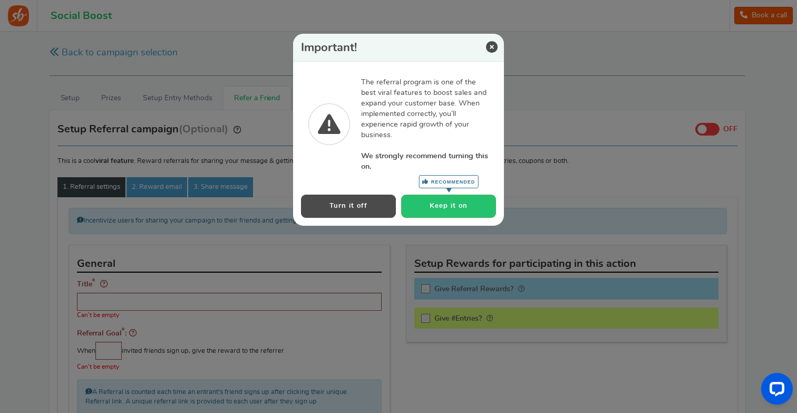
click at [368, 203] on button "Turn it off" at bounding box center [348, 205] width 95 height 23
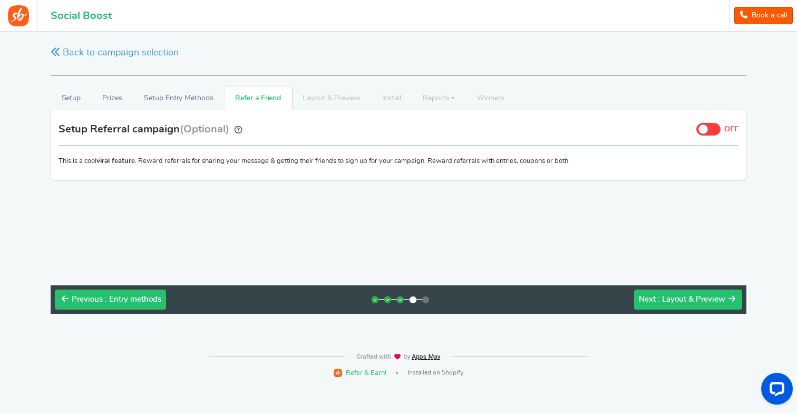
click at [651, 300] on span "Next" at bounding box center [647, 299] width 17 height 8
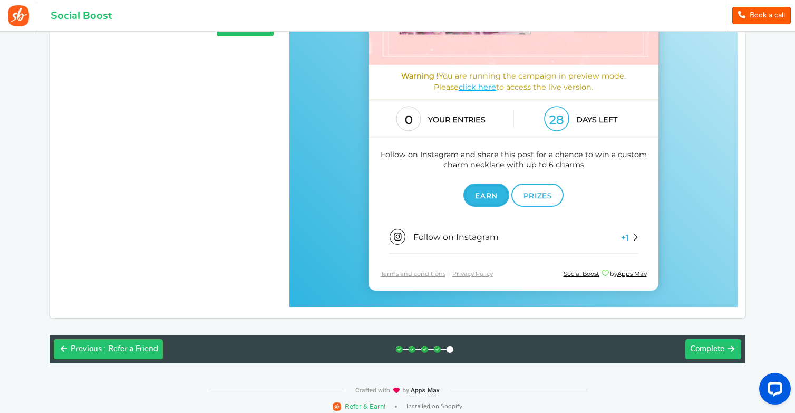
scroll to position [293, 0]
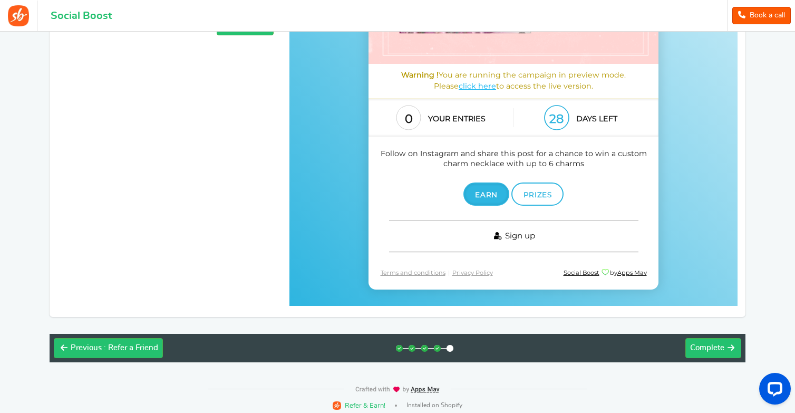
click at [632, 237] on link "Sign up" at bounding box center [513, 236] width 249 height 32
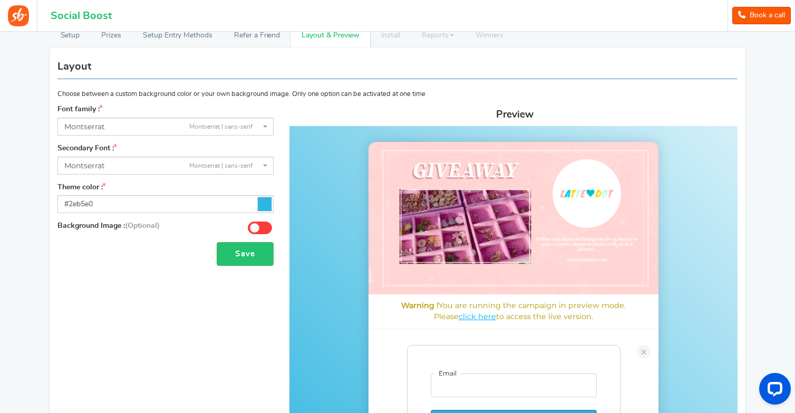
scroll to position [63, 0]
click at [253, 223] on span at bounding box center [254, 226] width 9 height 9
click at [0, 0] on input "Off" at bounding box center [0, 0] width 0 height 0
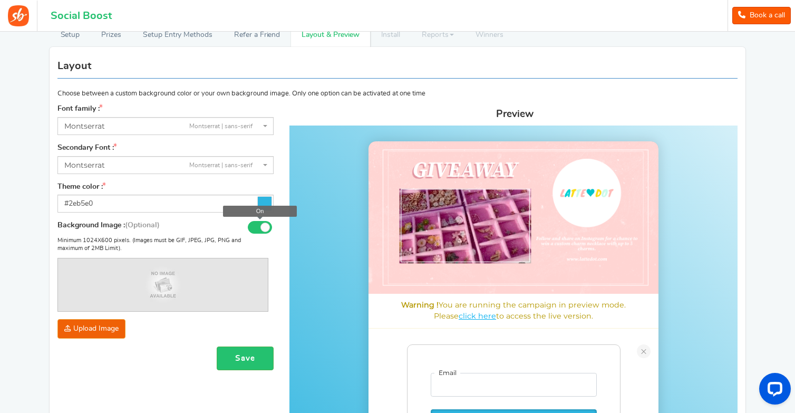
click at [258, 227] on span at bounding box center [260, 227] width 24 height 13
click at [0, 0] on input "On" at bounding box center [0, 0] width 0 height 0
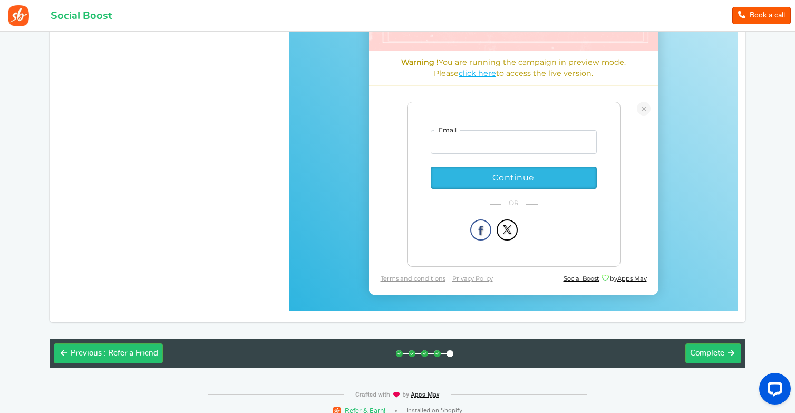
scroll to position [316, 0]
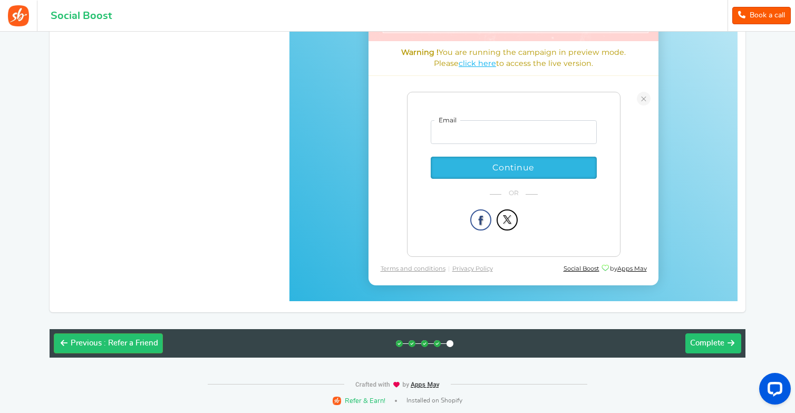
click at [711, 351] on button "Next Complete" at bounding box center [713, 343] width 56 height 20
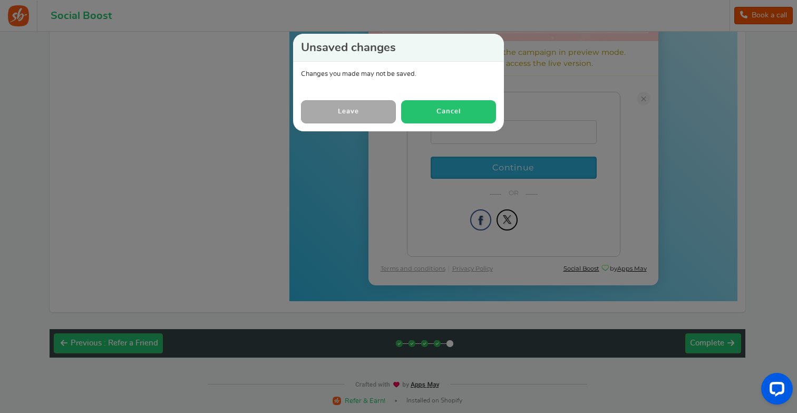
click at [433, 103] on button "Cancel" at bounding box center [448, 111] width 95 height 23
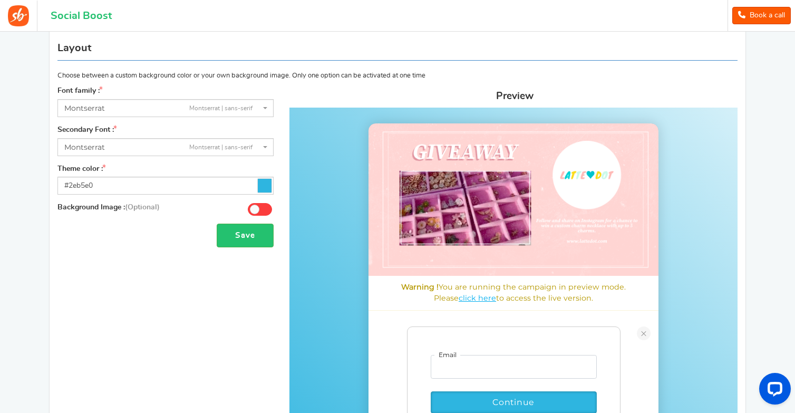
scroll to position [85, 0]
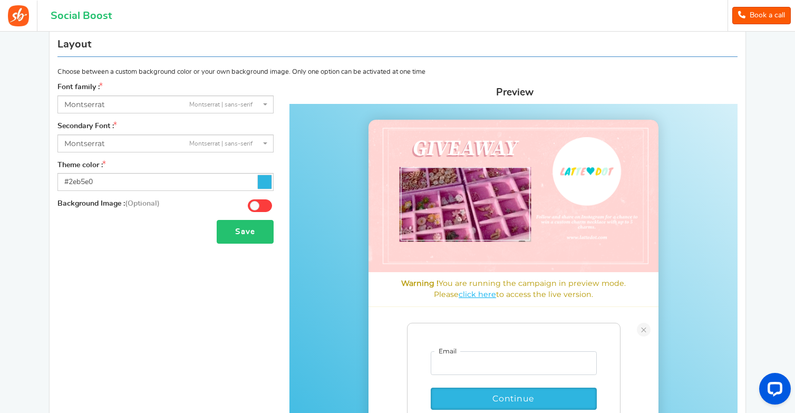
click at [268, 238] on button "Save" at bounding box center [245, 232] width 57 height 24
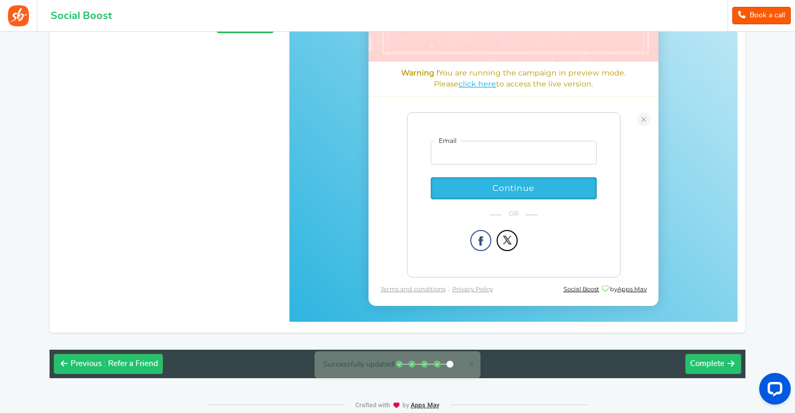
scroll to position [316, 0]
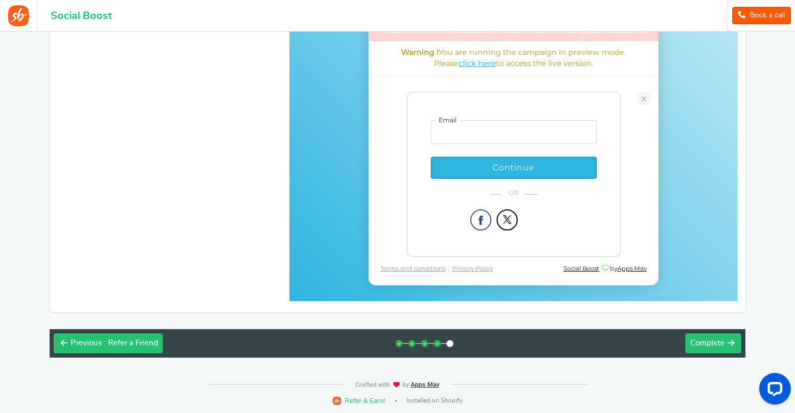
click at [707, 339] on span "Complete" at bounding box center [707, 343] width 34 height 8
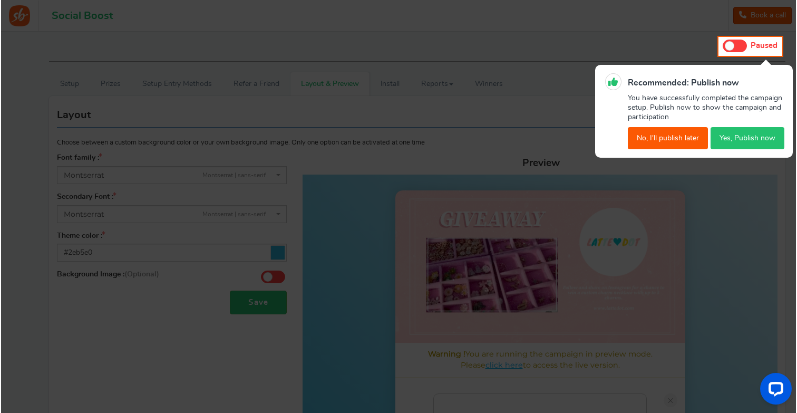
scroll to position [0, 0]
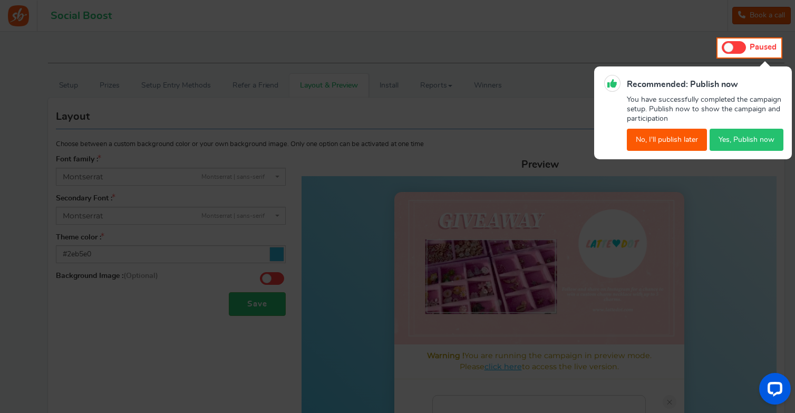
click at [731, 141] on button "Yes, Publish now" at bounding box center [746, 140] width 74 height 22
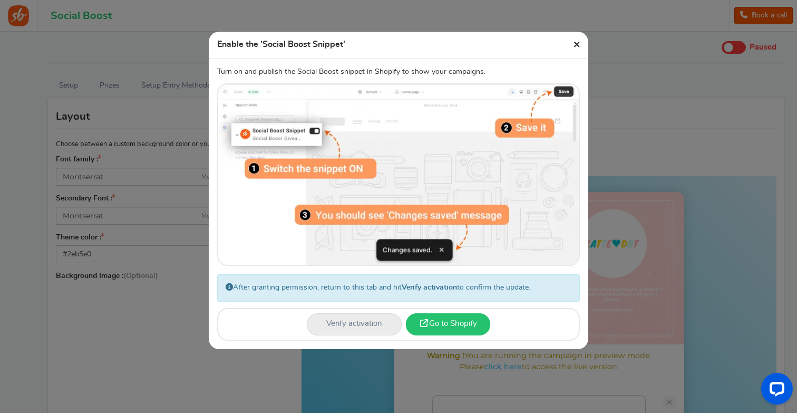
click at [438, 324] on link "Go to Shopify" at bounding box center [448, 324] width 84 height 22
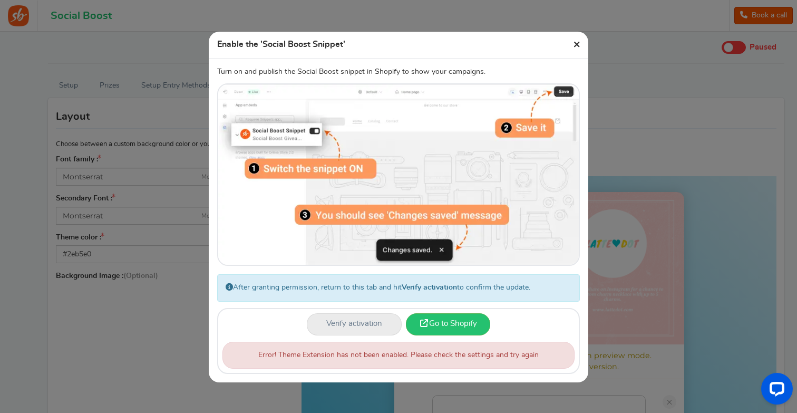
click at [359, 327] on link "Verify activation" at bounding box center [354, 324] width 95 height 22
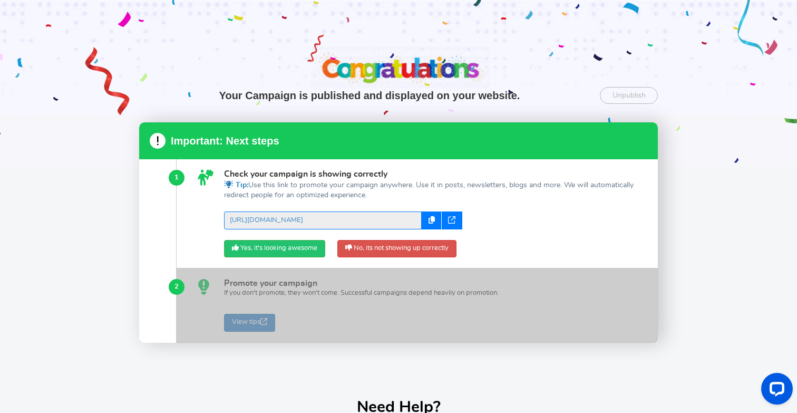
click at [450, 219] on icon at bounding box center [451, 219] width 7 height 7
click at [431, 219] on icon at bounding box center [431, 219] width 6 height 7
click at [450, 219] on icon at bounding box center [451, 219] width 7 height 7
click at [704, 197] on div "Your Campaign is published and displayed on your website. Unpublish Unpublish t…" at bounding box center [398, 206] width 797 height 413
click at [255, 242] on link "Yes, it's looking awesome" at bounding box center [274, 249] width 101 height 18
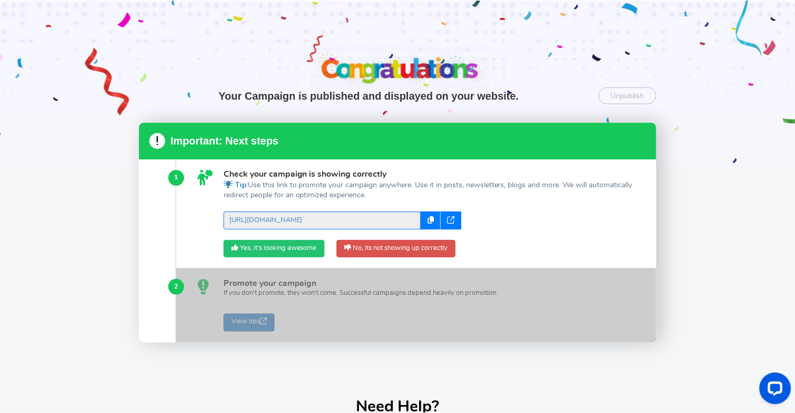
scroll to position [43, 0]
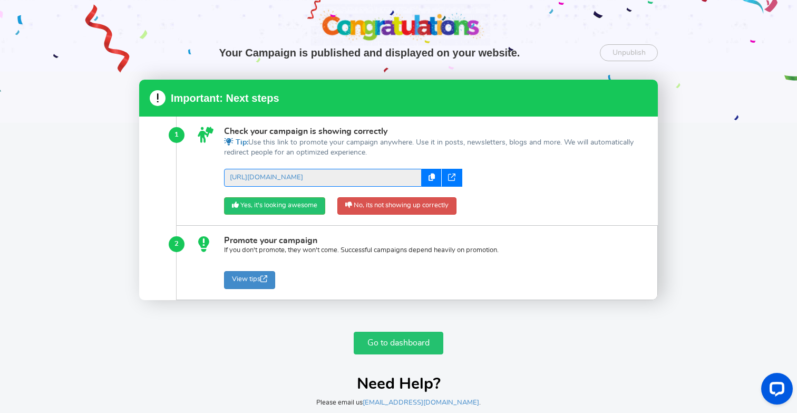
click at [372, 351] on link "Go to dashboard" at bounding box center [399, 342] width 90 height 23
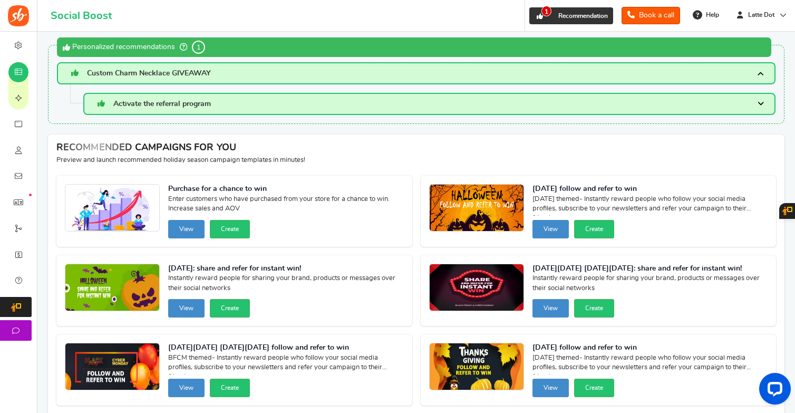
click at [535, 12] on icon at bounding box center [539, 16] width 9 height 9
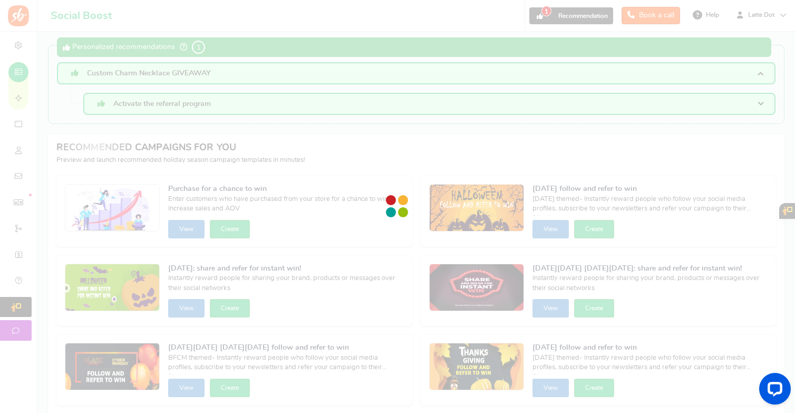
scroll to position [37, 0]
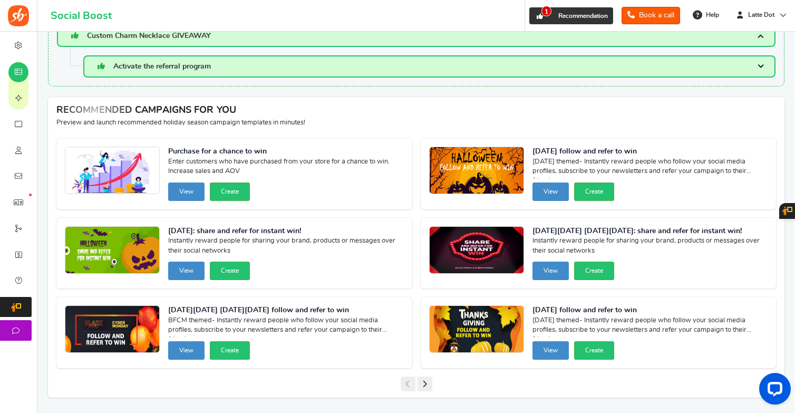
click at [566, 14] on span "Recommendation" at bounding box center [583, 16] width 50 height 6
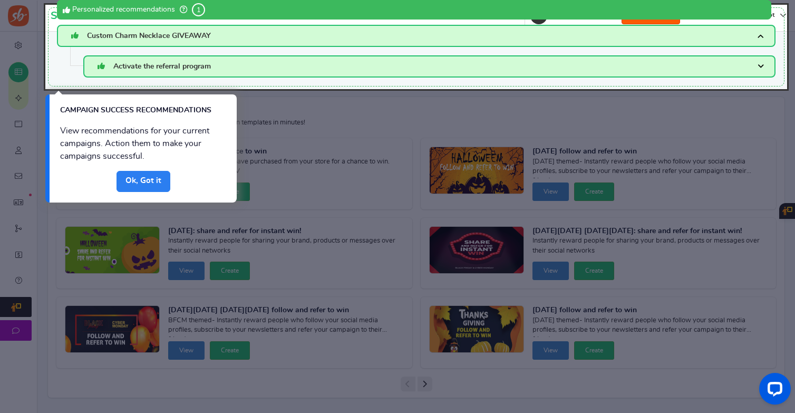
click at [153, 180] on link "Done" at bounding box center [143, 181] width 54 height 21
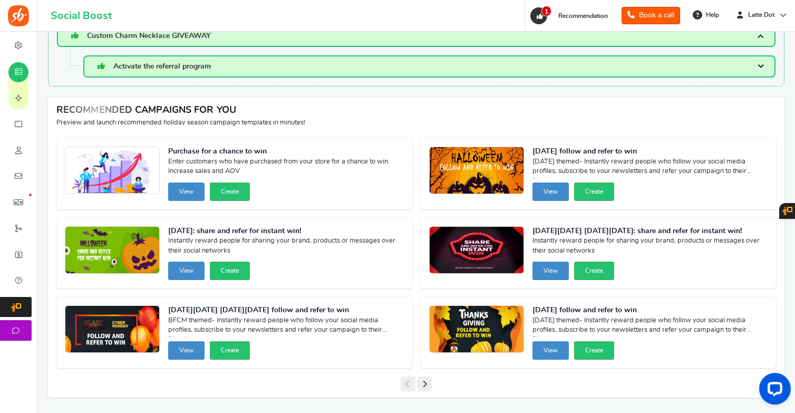
scroll to position [0, 0]
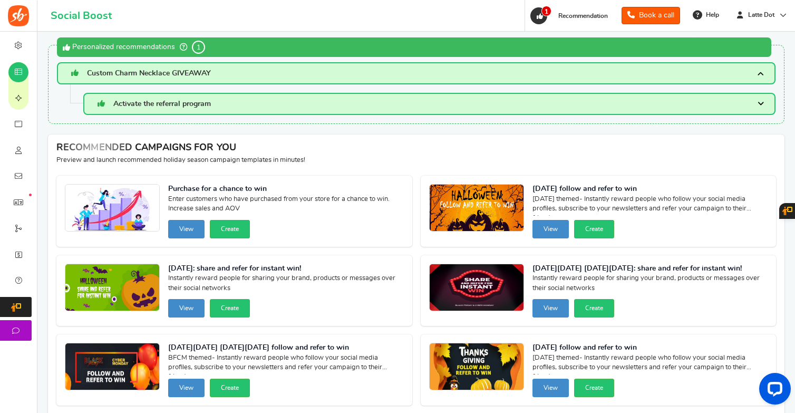
click at [192, 71] on span "Custom Charm Necklace GIVEAWAY" at bounding box center [149, 73] width 124 height 7
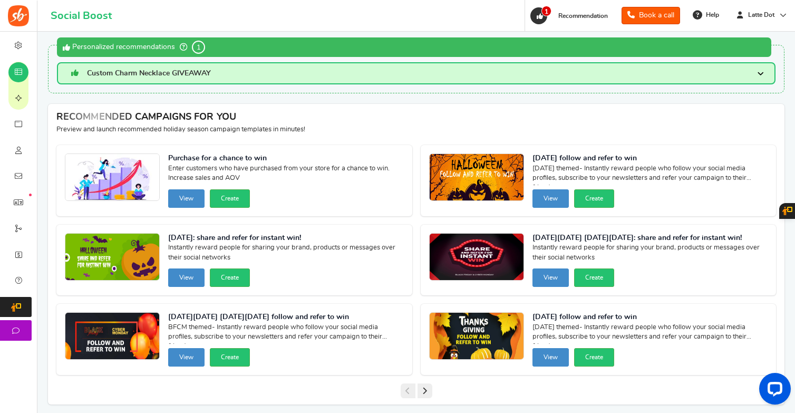
click at [192, 71] on span "Custom Charm Necklace GIVEAWAY" at bounding box center [149, 73] width 124 height 7
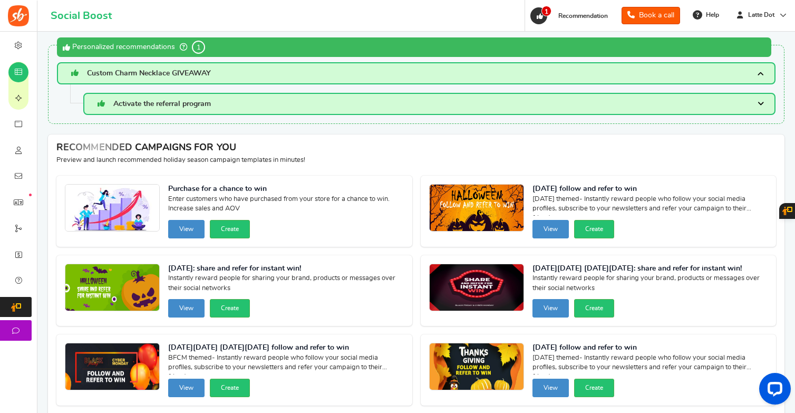
click at [186, 105] on span "Activate the referral program" at bounding box center [161, 103] width 97 height 7
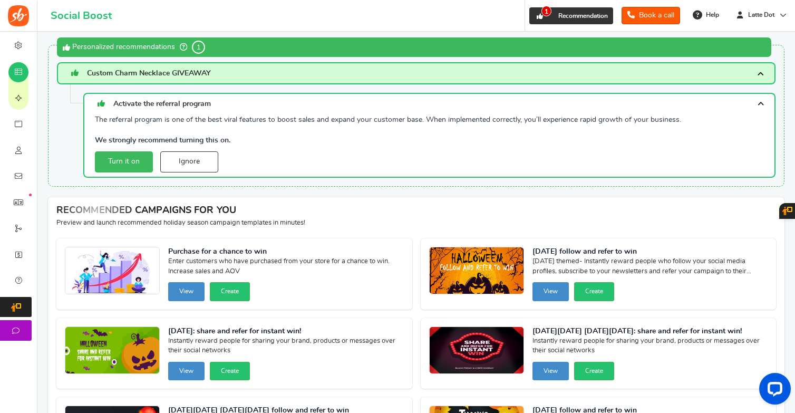
click at [558, 14] on span "Recommendation" at bounding box center [583, 16] width 50 height 6
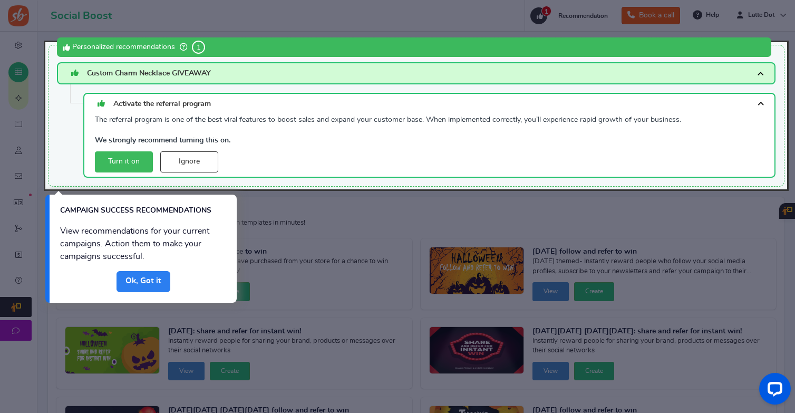
click at [146, 277] on link "Done" at bounding box center [143, 281] width 54 height 21
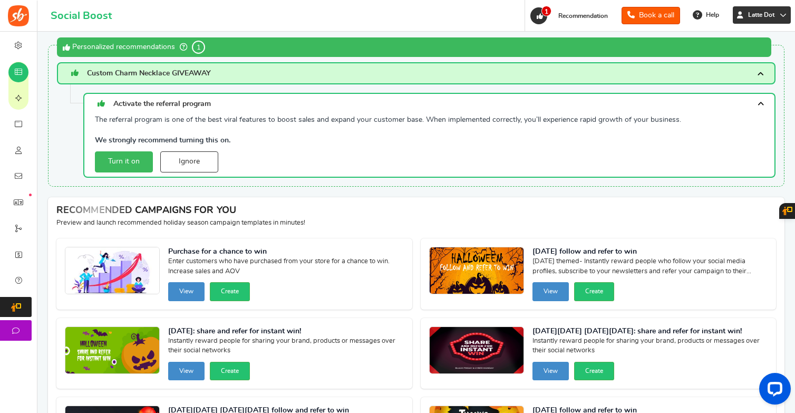
click at [773, 12] on span "Latte Dot" at bounding box center [761, 15] width 35 height 9
